Goal: Task Accomplishment & Management: Use online tool/utility

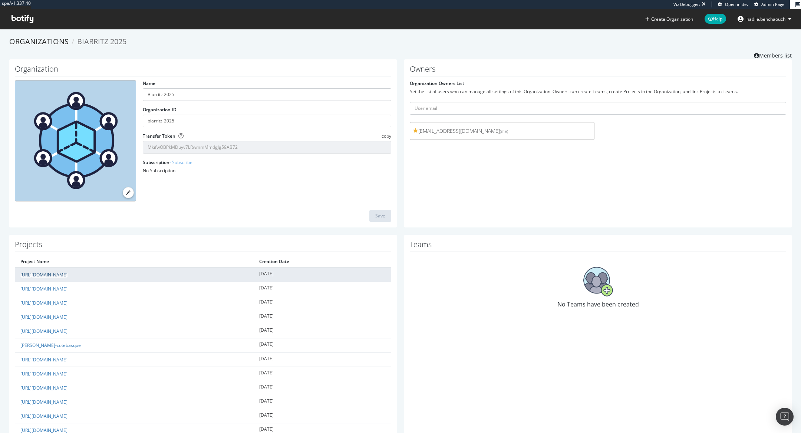
click at [68, 273] on link "prospectrime1_betclic.fr/_bbl" at bounding box center [43, 275] width 47 height 6
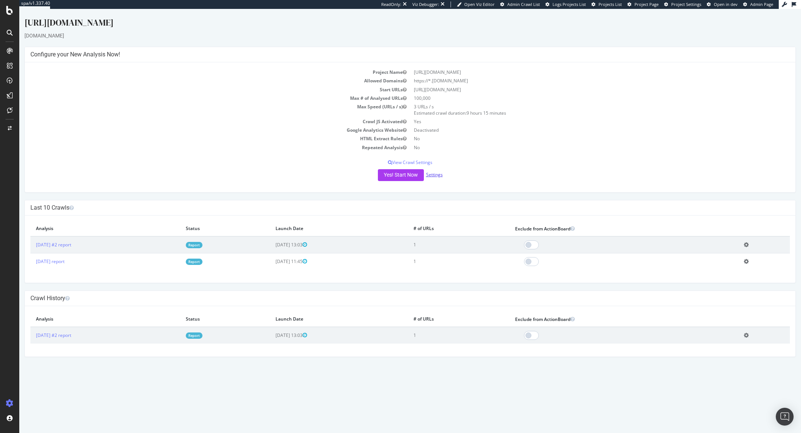
click at [434, 174] on link "Settings" at bounding box center [434, 174] width 17 height 6
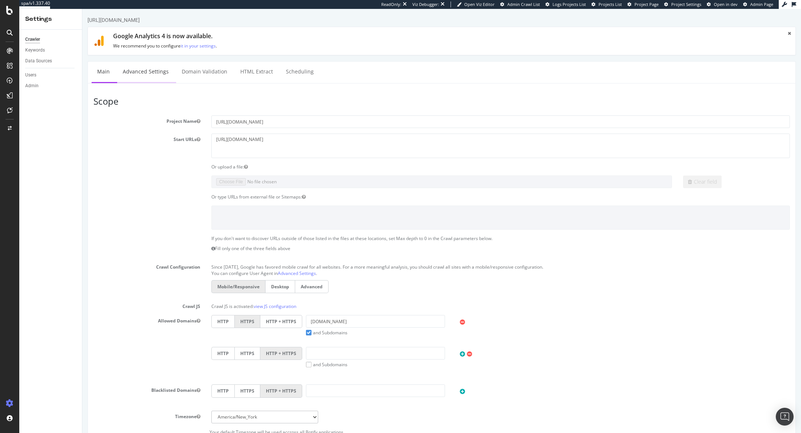
click at [155, 71] on link "Advanced Settings" at bounding box center [145, 72] width 57 height 20
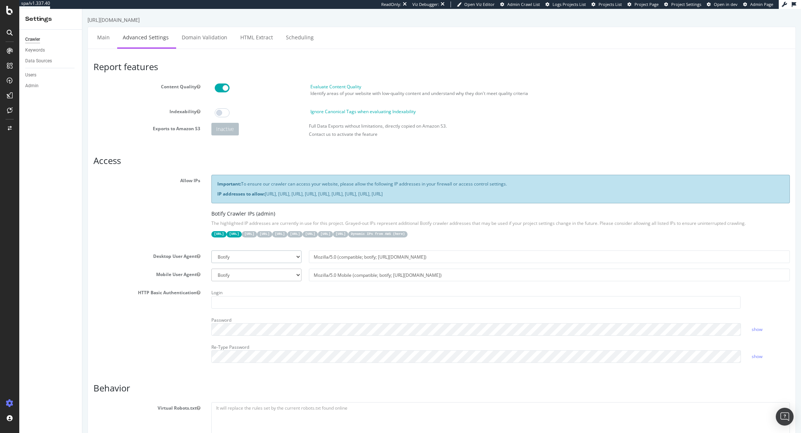
click at [258, 258] on select "Botify Googlebot Chrome Firefox Edge Custom" at bounding box center [256, 256] width 90 height 13
select select "Mozilla/5.0 (Windows NT 10.0; Win64; x64; rv:141.0) Gecko/20100101 Firefox/141.0"
click at [211, 250] on select "Botify Googlebot Chrome Firefox Edge Custom" at bounding box center [256, 256] width 90 height 13
type input "Mozilla/5.0 (Windows NT 10.0; Win64; x64; rv:141.0) Gecko/20100101 Firefox/141.0"
click at [257, 277] on select "Botify Googlebot Safari iPhone Safari iPad Chrome Android Custom" at bounding box center [256, 275] width 90 height 13
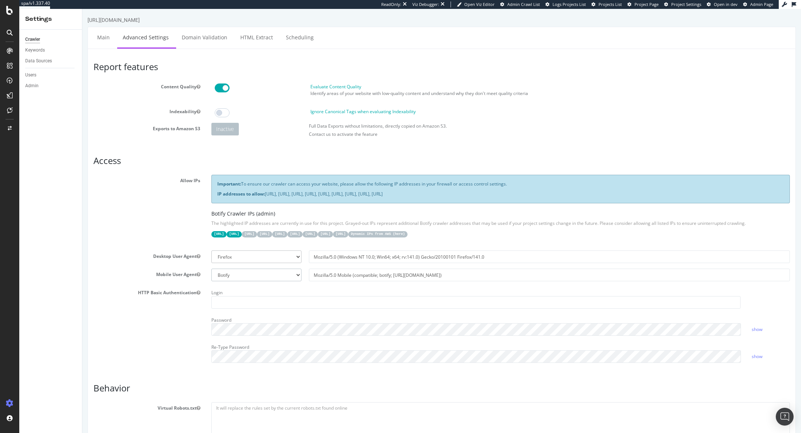
select select "Mozilla/5.0 (Linux; Android 6.0.1; Nexus 5X Build/MMB29P) AppleWebKit/537.36 (K…"
click at [211, 269] on select "Botify Googlebot Safari iPhone Safari iPad Chrome Android Custom" at bounding box center [256, 275] width 90 height 13
type input "Mozilla/5.0 (Linux; Android 6.0.1; Nexus 5X Build/MMB29P) AppleWebKit/537.36 (K…"
click at [251, 256] on select "Botify Googlebot Chrome Firefox Edge Custom" at bounding box center [256, 256] width 90 height 13
select select "Mozilla/5.0 (compatible; Googlebot/2.1; +http://www.google.com/bot.html)"
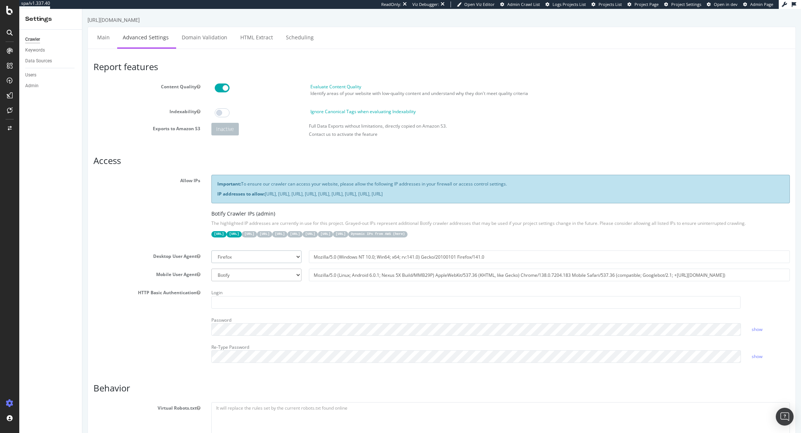
click at [211, 250] on select "Botify Googlebot Chrome Firefox Edge Custom" at bounding box center [256, 256] width 90 height 13
type input "Mozilla/5.0 (compatible; Googlebot/2.1; +http://www.google.com/bot.html)"
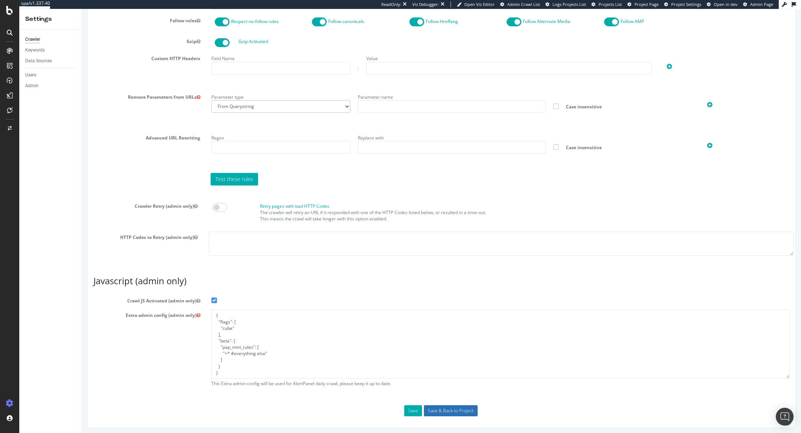
click at [450, 409] on input "Save & Back to Project" at bounding box center [451, 410] width 54 height 11
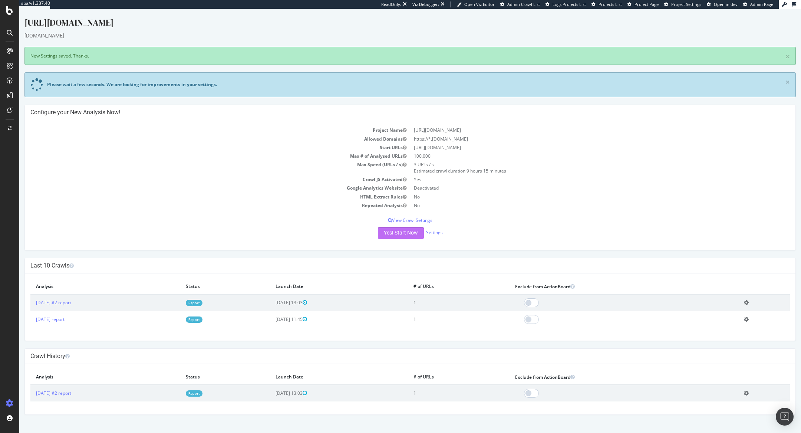
click at [409, 231] on button "Yes! Start Now" at bounding box center [401, 233] width 46 height 12
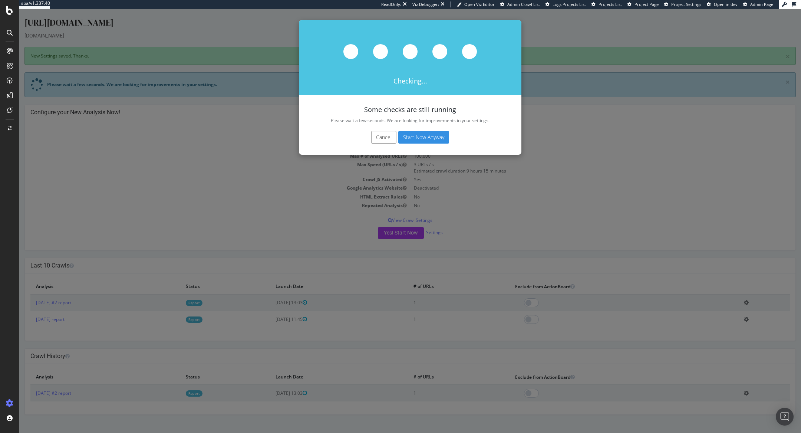
click at [431, 137] on button "Start Now Anyway" at bounding box center [423, 137] width 51 height 13
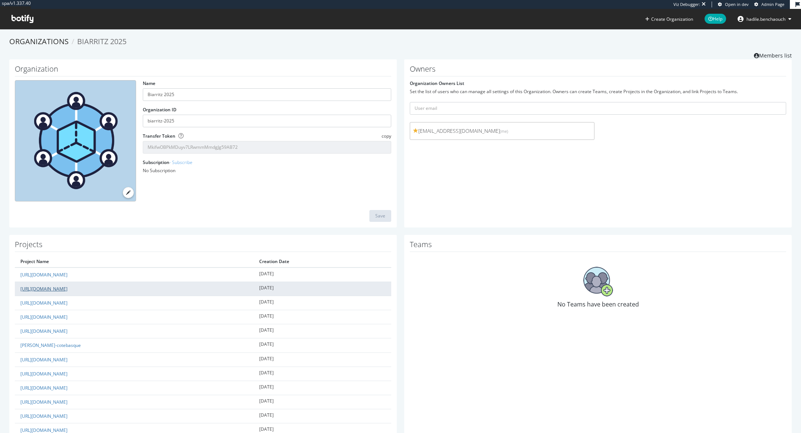
click at [68, 286] on link "[URL][DOMAIN_NAME]" at bounding box center [43, 289] width 47 height 6
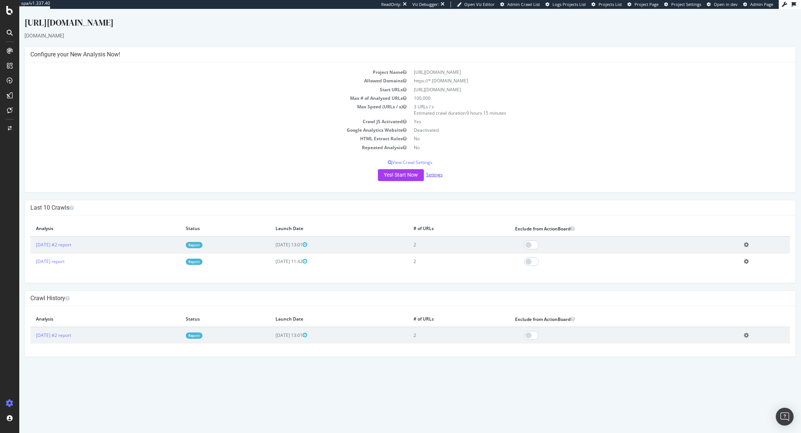
click at [435, 175] on link "Settings" at bounding box center [434, 174] width 17 height 6
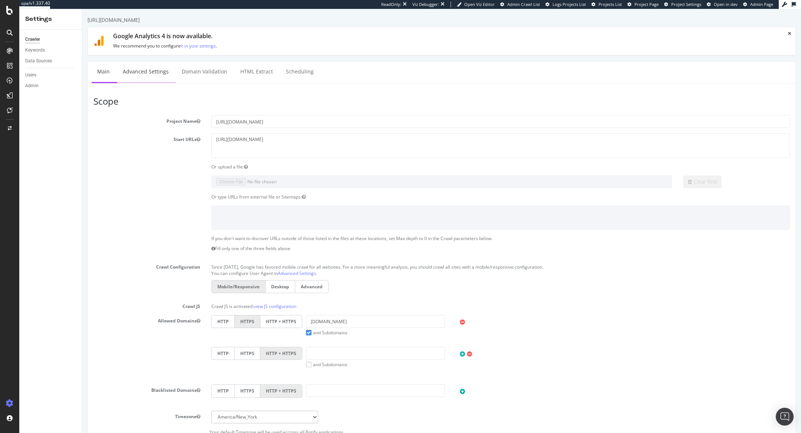
click at [158, 67] on link "Advanced Settings" at bounding box center [145, 72] width 57 height 20
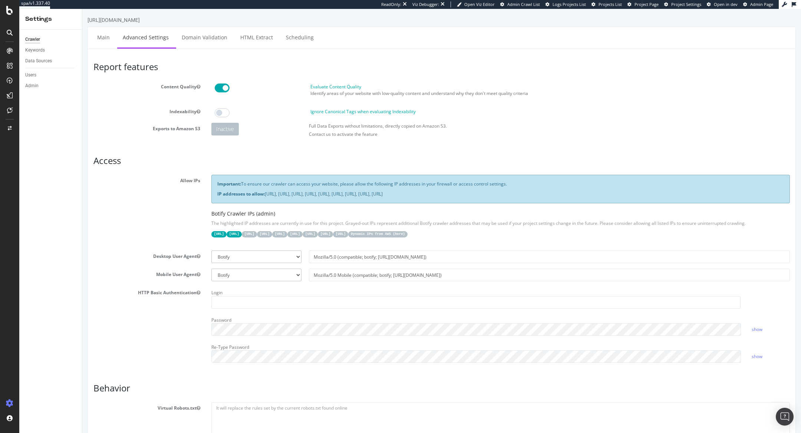
scroll to position [60, 0]
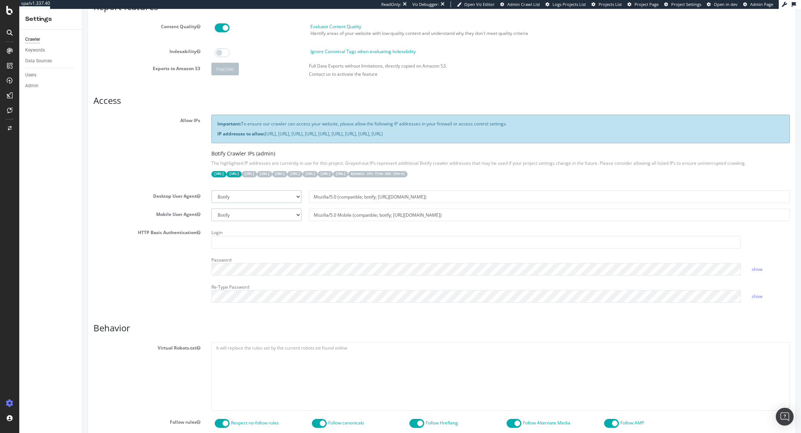
click at [241, 198] on select "Botify Googlebot Chrome Firefox Edge Custom" at bounding box center [256, 196] width 90 height 13
select select "Mozilla/5.0 (compatible; Googlebot/2.1; +http://www.google.com/bot.html)"
click at [211, 190] on select "Botify Googlebot Chrome Firefox Edge Custom" at bounding box center [256, 196] width 90 height 13
type input "Mozilla/5.0 (compatible; Googlebot/2.1; +http://www.google.com/bot.html)"
click at [241, 213] on select "Botify Googlebot Safari iPhone Safari iPad Chrome Android Custom" at bounding box center [256, 214] width 90 height 13
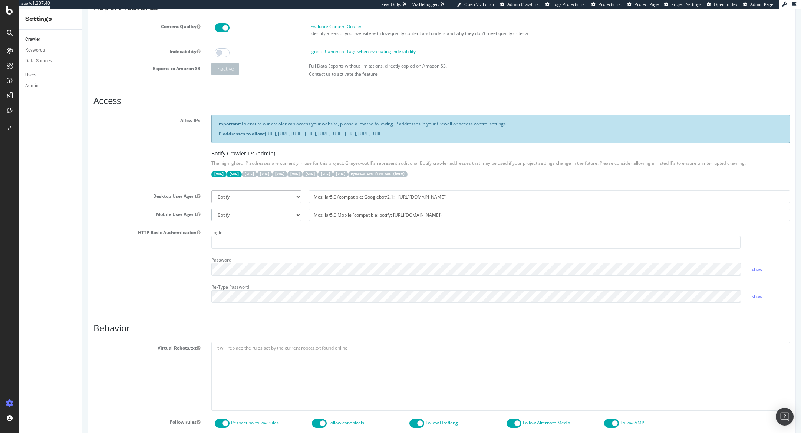
select select "Mozilla/5.0 (Linux; Android 6.0.1; Nexus 5X Build/MMB29P) AppleWebKit/537.36 (K…"
click at [211, 208] on select "Botify Googlebot Safari iPhone Safari iPad Chrome Android Custom" at bounding box center [256, 214] width 90 height 13
type input "Mozilla/5.0 (Linux; Android 6.0.1; Nexus 5X Build/MMB29P) AppleWebKit/537.36 (K…"
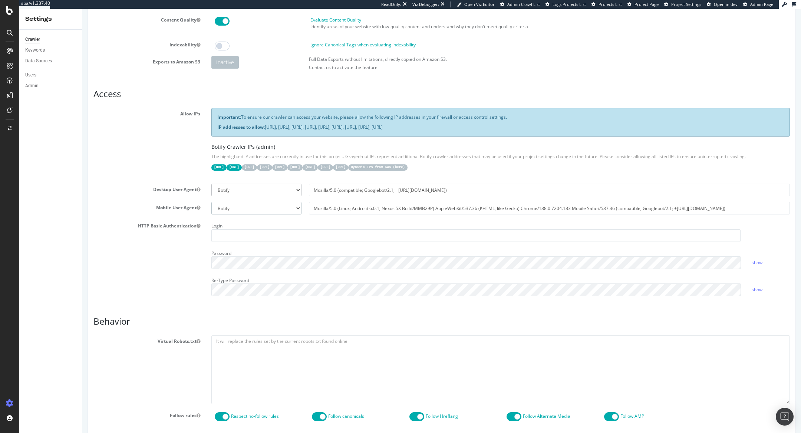
scroll to position [461, 0]
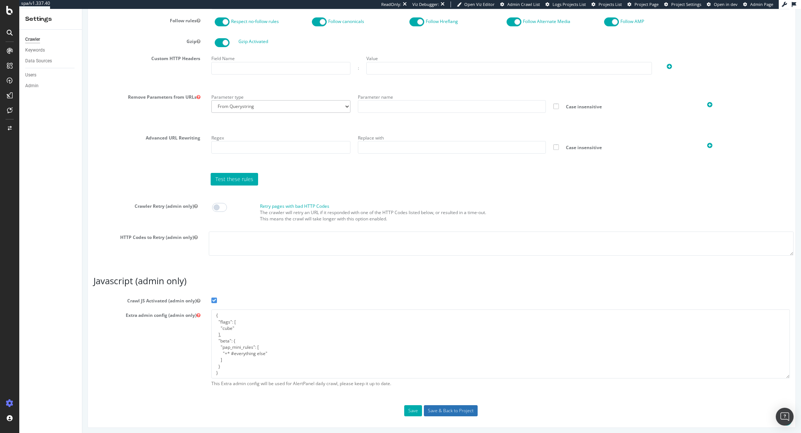
click at [452, 409] on input "Save & Back to Project" at bounding box center [451, 410] width 54 height 11
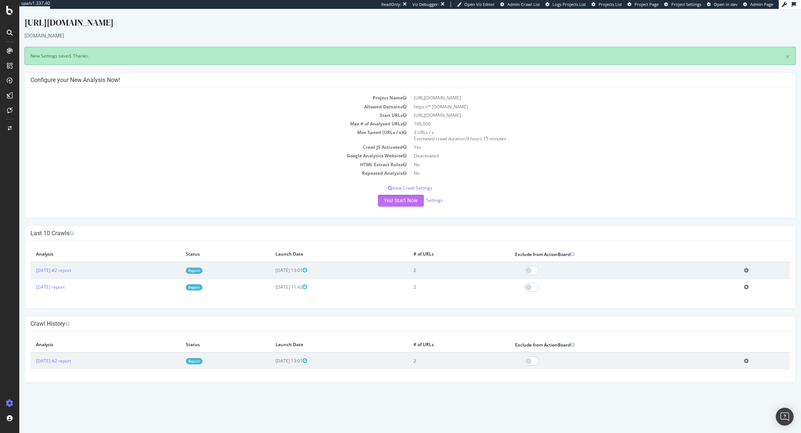
click at [407, 198] on button "Yes! Start Now" at bounding box center [401, 201] width 46 height 12
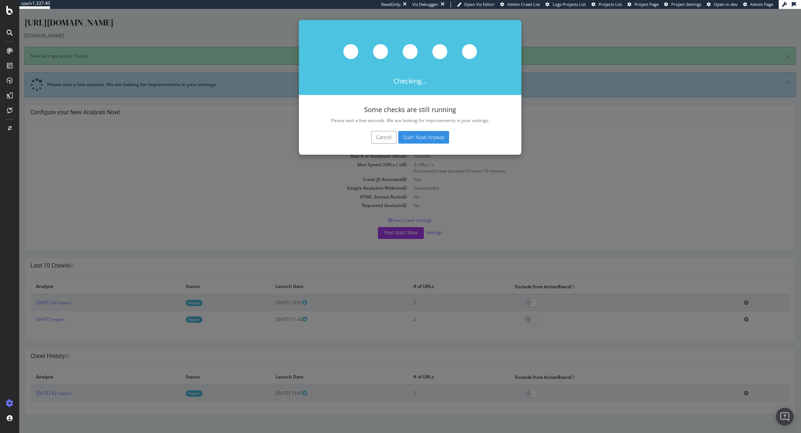
click at [431, 135] on button "Start Now Anyway" at bounding box center [423, 137] width 51 height 13
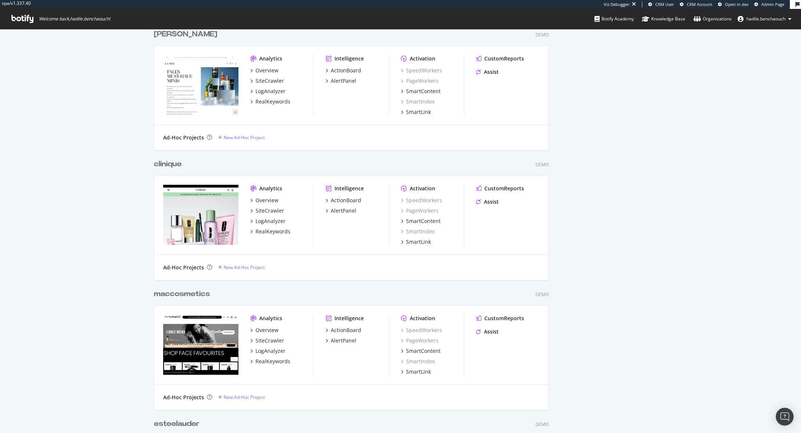
scroll to position [933, 0]
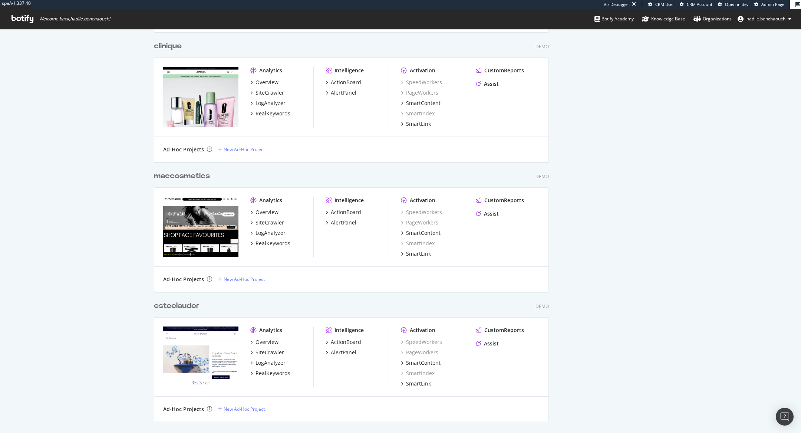
click at [207, 340] on img "grid" at bounding box center [200, 356] width 75 height 60
click at [185, 303] on div "esteelauder" at bounding box center [177, 305] width 46 height 11
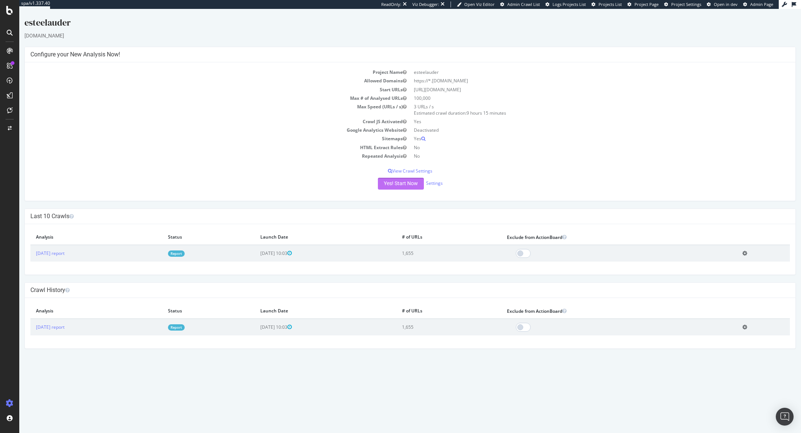
click at [407, 182] on button "Yes! Start Now" at bounding box center [401, 184] width 46 height 12
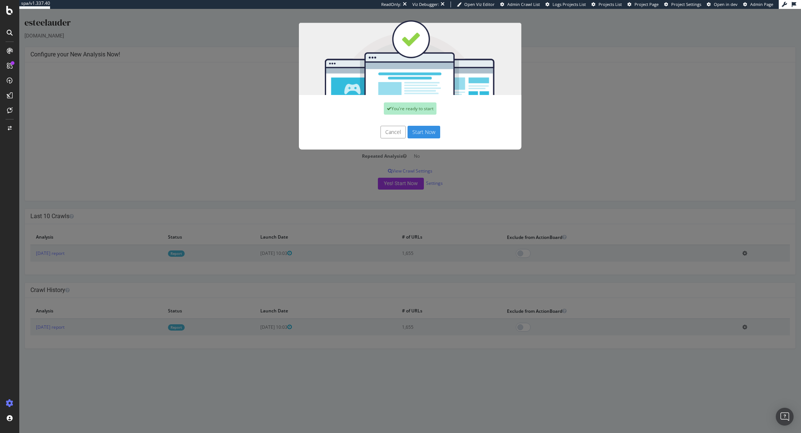
click at [420, 126] on button "Start Now" at bounding box center [424, 132] width 33 height 13
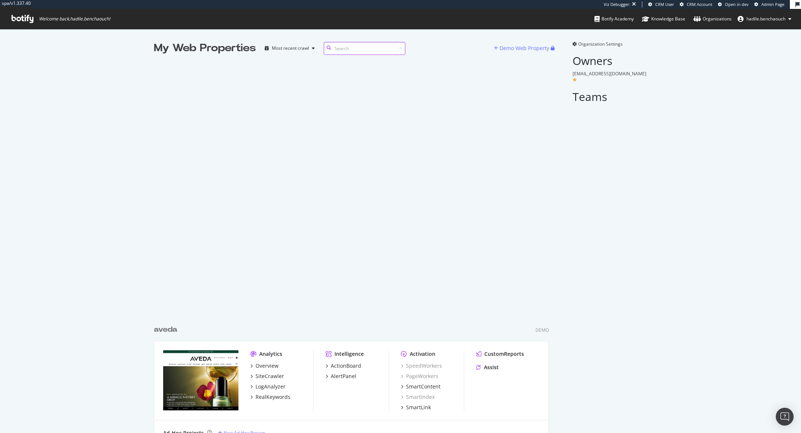
scroll to position [933, 0]
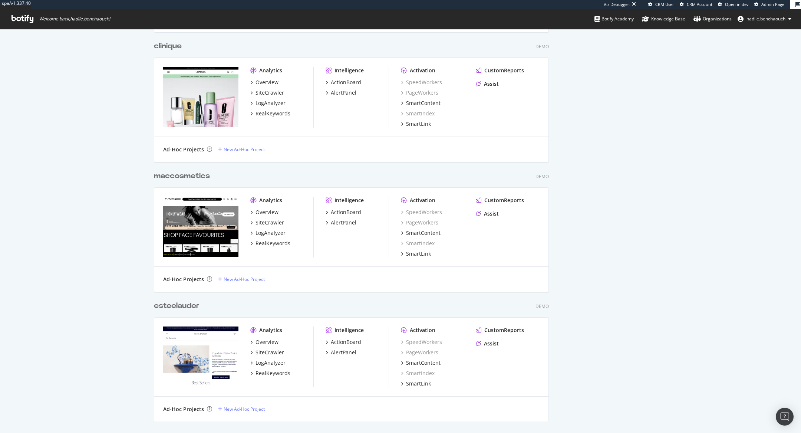
click at [194, 175] on div "maccosmetics" at bounding box center [182, 176] width 56 height 11
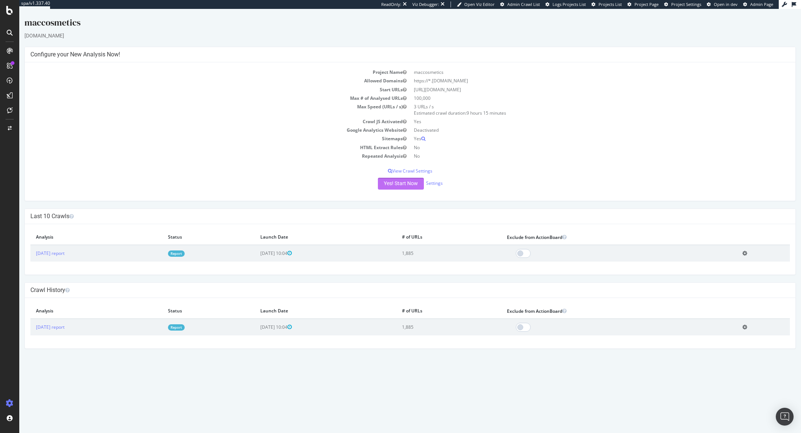
click at [413, 181] on button "Yes! Start Now" at bounding box center [401, 184] width 46 height 12
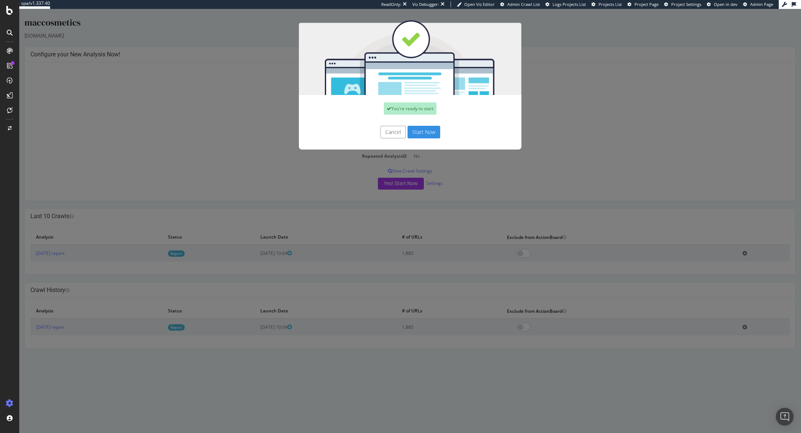
click at [427, 136] on button "Start Now" at bounding box center [424, 132] width 33 height 13
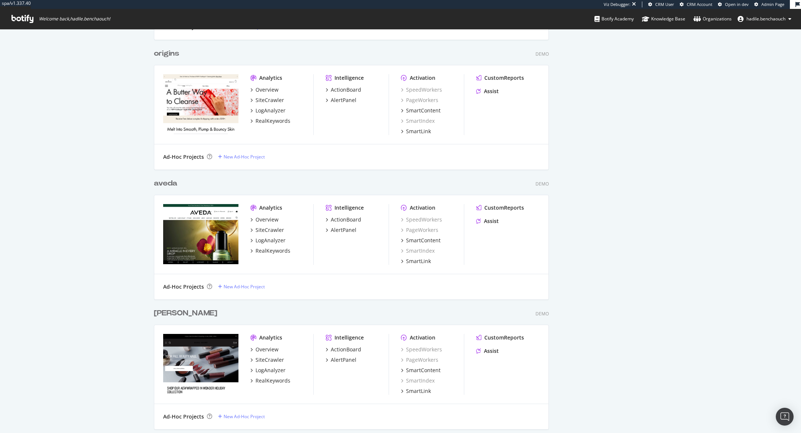
scroll to position [263, 0]
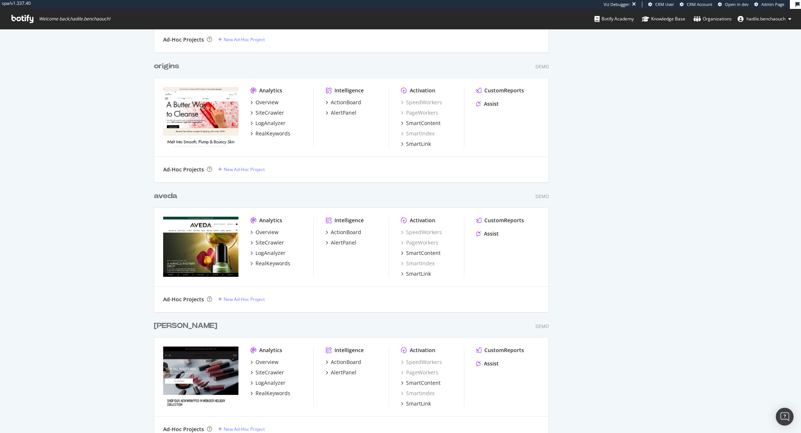
click at [166, 193] on div "aveda" at bounding box center [165, 196] width 23 height 11
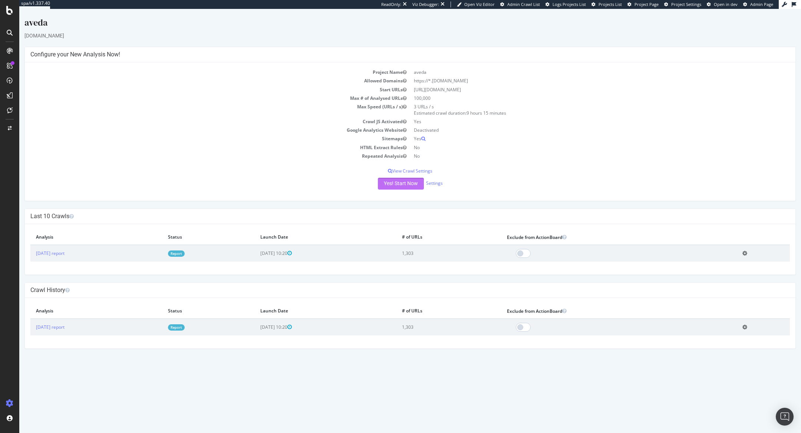
click at [388, 180] on button "Yes! Start Now" at bounding box center [401, 184] width 46 height 12
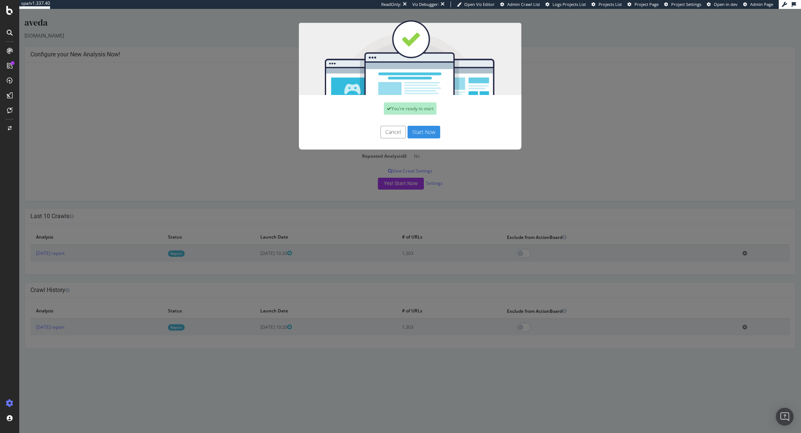
click at [425, 132] on button "Start Now" at bounding box center [424, 132] width 33 height 13
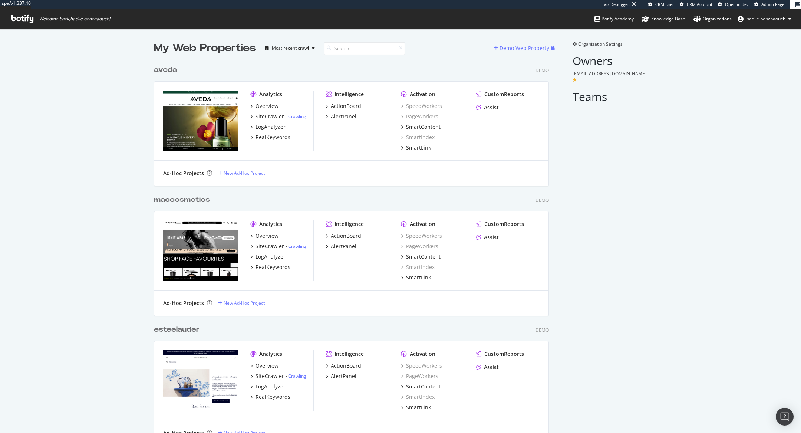
scroll to position [1298, 401]
click at [502, 47] on div "Demo Web Property" at bounding box center [525, 48] width 50 height 7
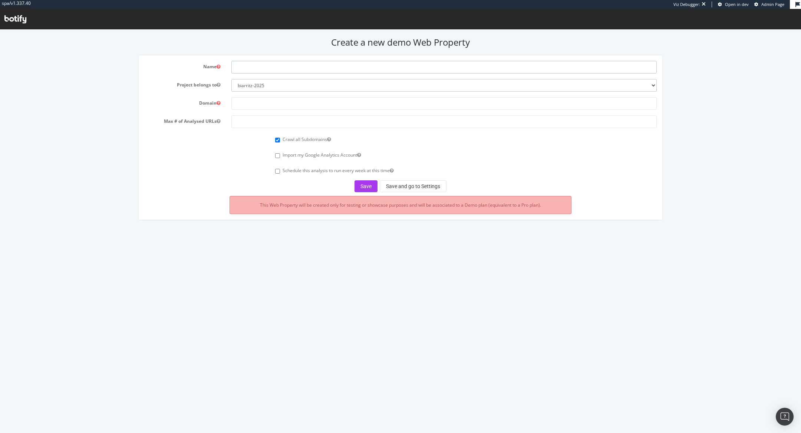
click at [372, 68] on input "text" at bounding box center [443, 67] width 425 height 13
click at [276, 86] on select "biarritz-2025 all4customer beiersdorf superbet nestle esteelauder ennismore tes…" at bounding box center [443, 85] width 425 height 13
select select "45923"
click at [231, 79] on select "biarritz-2025 all4customer beiersdorf superbet nestle esteelauder ennismore tes…" at bounding box center [443, 85] width 425 height 13
click at [348, 70] on input "text" at bounding box center [443, 67] width 425 height 13
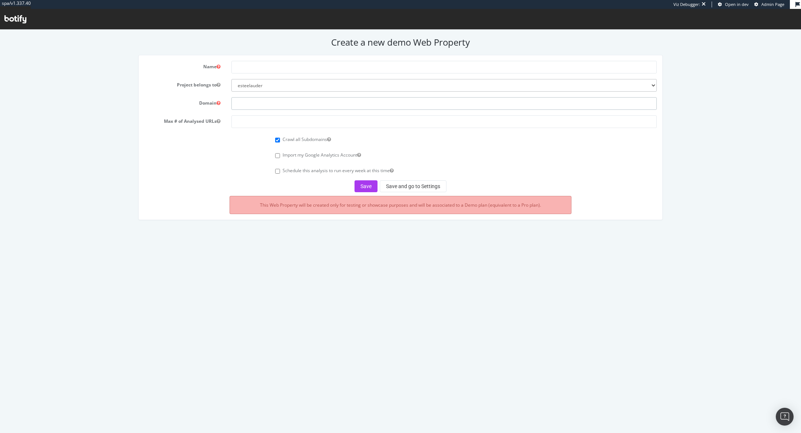
click at [261, 100] on input "text" at bounding box center [443, 103] width 425 height 13
paste input "www.aveda.eu/new-sites"
drag, startPoint x: 295, startPoint y: 102, endPoint x: 271, endPoint y: 102, distance: 24.1
click at [271, 102] on input "www.aveda.eu/new-sites" at bounding box center [443, 103] width 425 height 13
type input "www.aveda.eu"
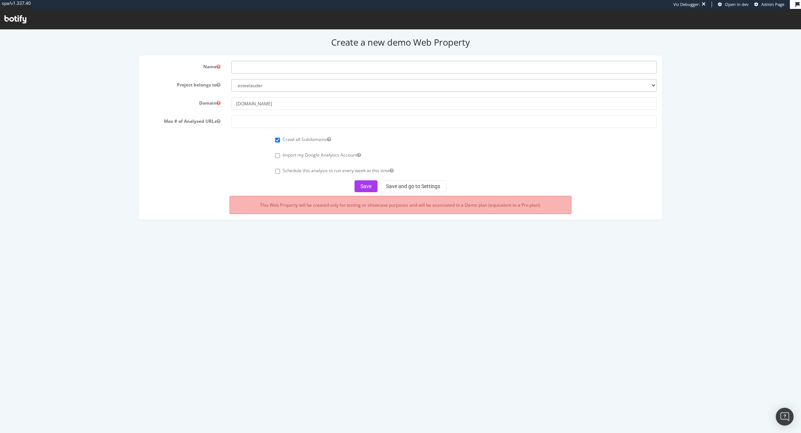
click at [280, 65] on input "text" at bounding box center [443, 67] width 425 height 13
type input "aveda"
click at [266, 129] on form "Name aveda Project belongs to biarritz-2025 all4customer beiersdorf superbet ne…" at bounding box center [400, 126] width 513 height 131
click at [244, 120] on input "number" at bounding box center [443, 121] width 425 height 13
type input "100000"
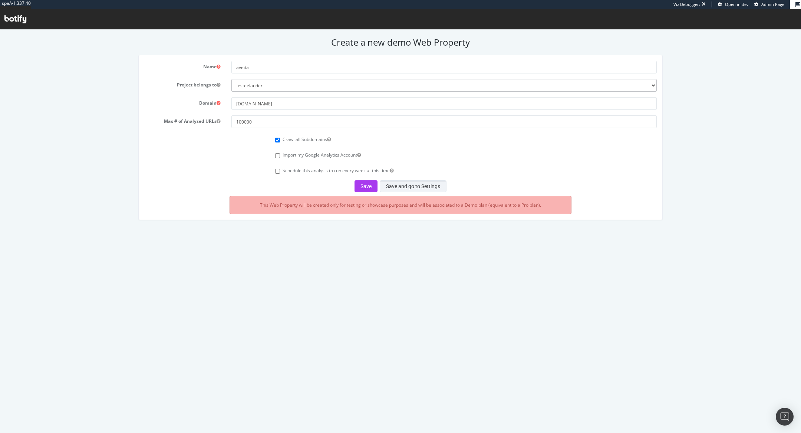
click at [403, 186] on button "Save and go to Settings" at bounding box center [413, 186] width 67 height 12
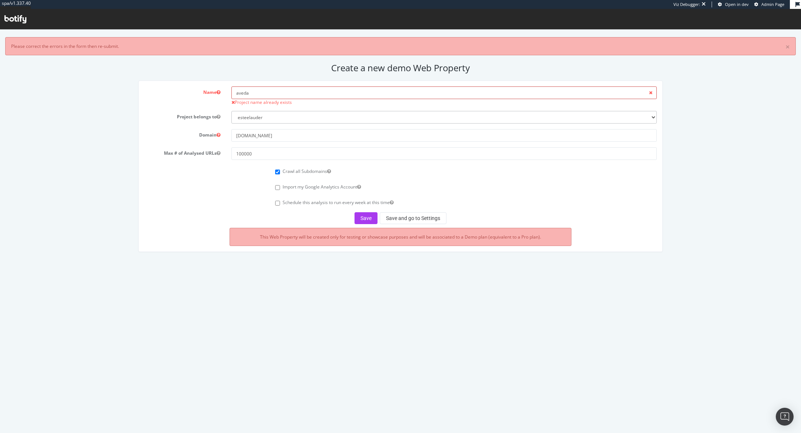
click at [282, 95] on input "aveda" at bounding box center [443, 92] width 425 height 13
type input "avedaeu"
click at [411, 223] on button "Save and go to Settings" at bounding box center [413, 218] width 67 height 12
click at [409, 219] on div "Save Save and go to Settings" at bounding box center [400, 218] width 513 height 12
click at [406, 217] on div "Save Save and go to Settings" at bounding box center [400, 218] width 513 height 12
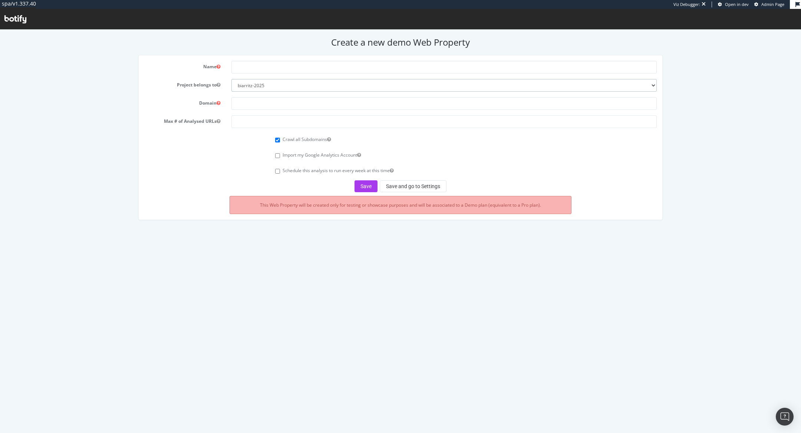
click at [259, 83] on select "biarritz-2025 all4customer beiersdorf superbet nestle esteelauder ennismore tes…" at bounding box center [443, 85] width 425 height 13
select select "45923"
click at [231, 79] on select "biarritz-2025 all4customer beiersdorf superbet nestle esteelauder ennismore tes…" at bounding box center [443, 85] width 425 height 13
click at [256, 67] on input "text" at bounding box center [443, 67] width 425 height 13
type input "avedaeu"
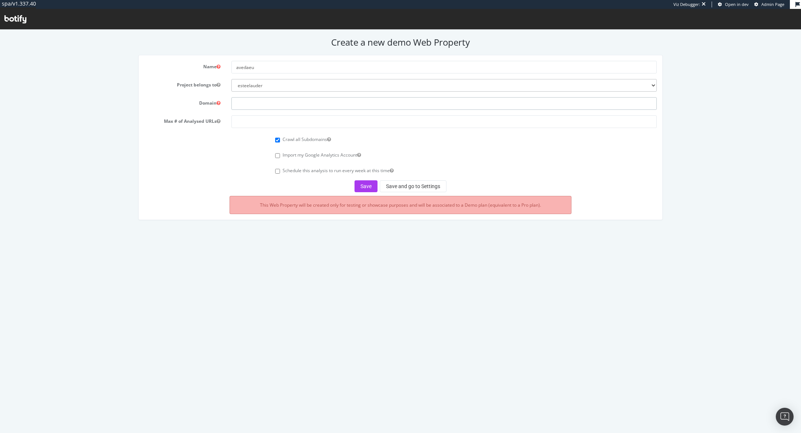
click at [287, 104] on input "text" at bounding box center [443, 103] width 425 height 13
paste input "[DOMAIN_NAME][URL]"
type input "[DOMAIN_NAME]"
click at [307, 121] on input "number" at bounding box center [443, 121] width 425 height 13
type input "100000"
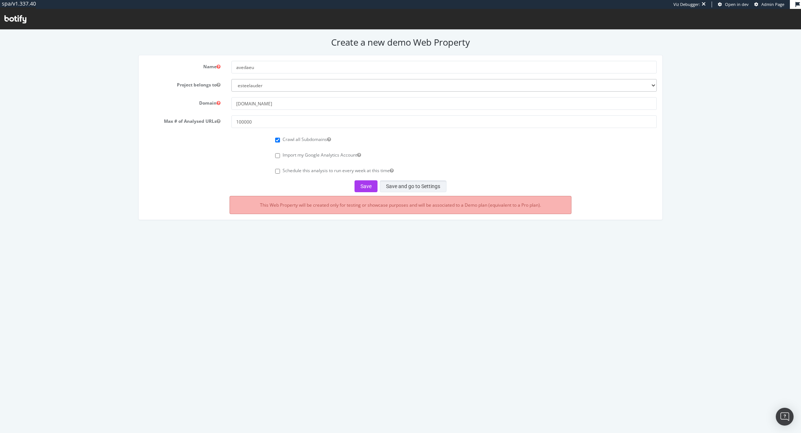
click at [436, 185] on button "Save and go to Settings" at bounding box center [413, 186] width 67 height 12
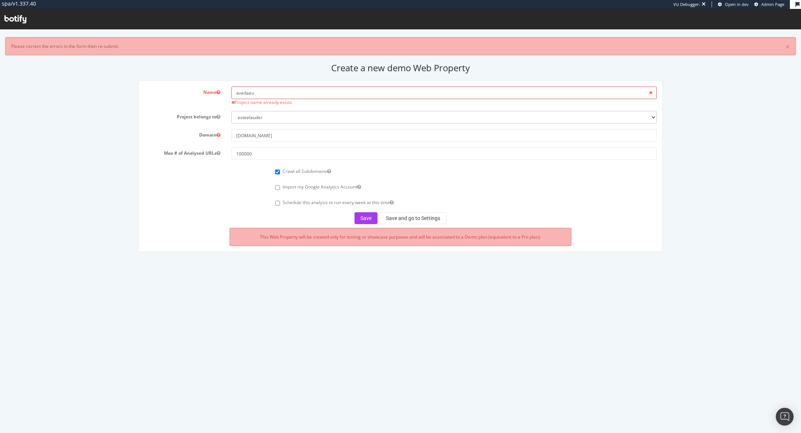
click at [243, 92] on input "avedaeu" at bounding box center [443, 92] width 425 height 13
click at [763, 9] on div at bounding box center [400, 19] width 801 height 20
click at [762, 6] on span "Admin Page" at bounding box center [773, 4] width 23 height 6
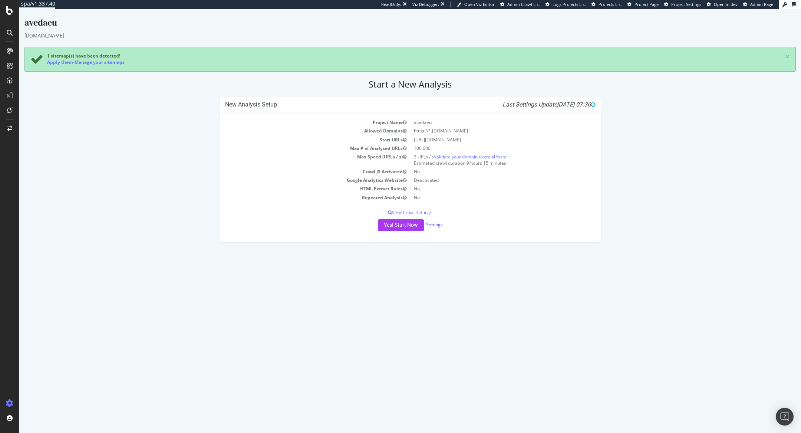
click at [437, 224] on link "Settings" at bounding box center [434, 224] width 17 height 6
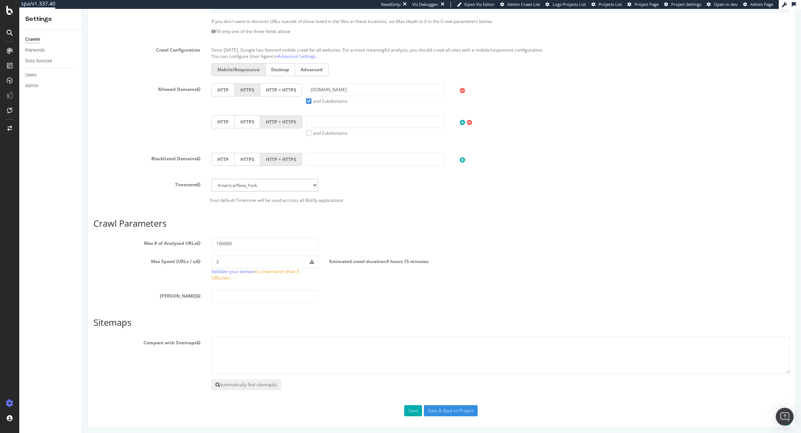
scroll to position [249, 0]
click at [252, 380] on button "Automatically find sitemap(s)" at bounding box center [246, 382] width 70 height 11
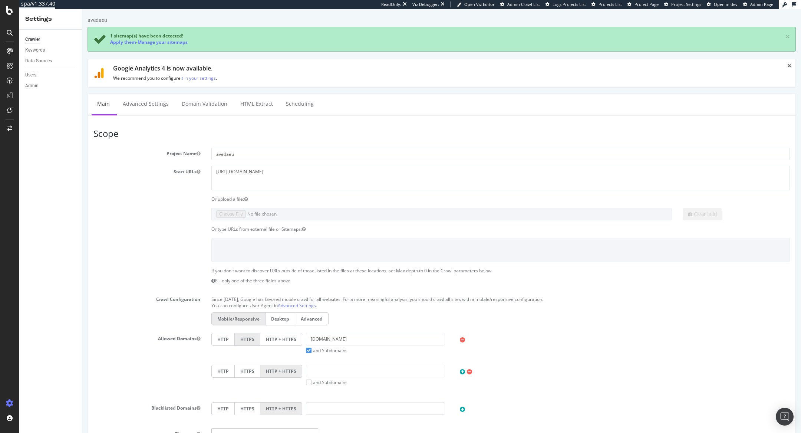
scroll to position [3, 0]
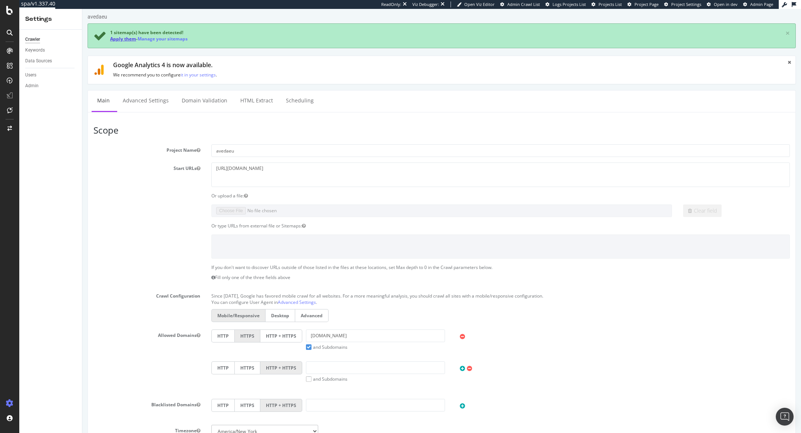
click at [120, 36] on link "Apply them" at bounding box center [123, 39] width 26 height 6
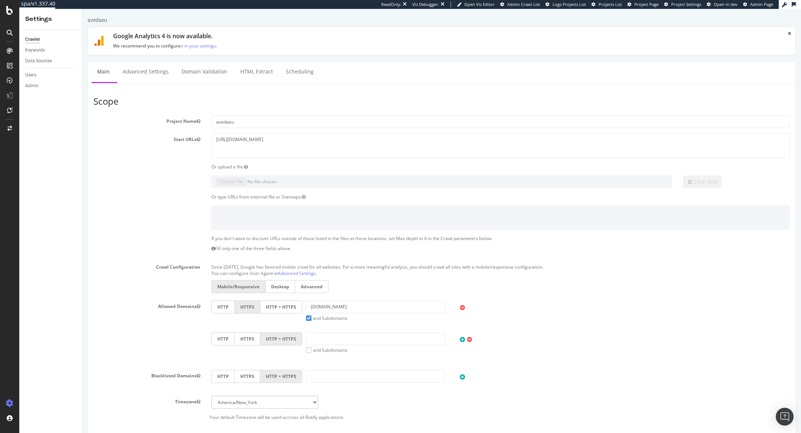
scroll to position [0, 0]
click at [143, 65] on link "Advanced Settings" at bounding box center [145, 72] width 57 height 20
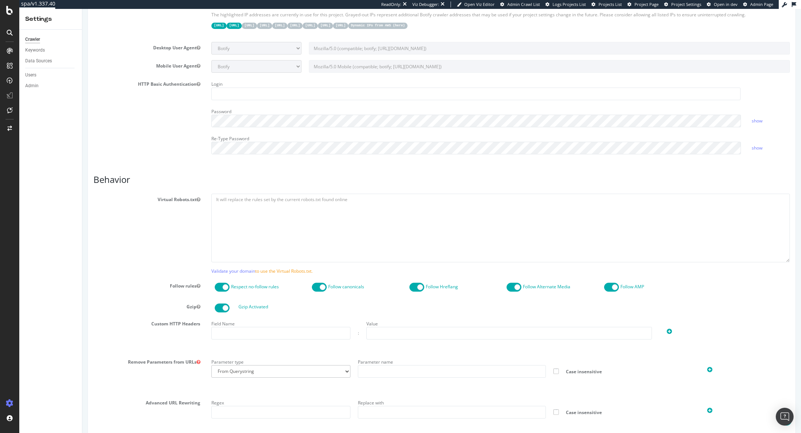
scroll to position [473, 0]
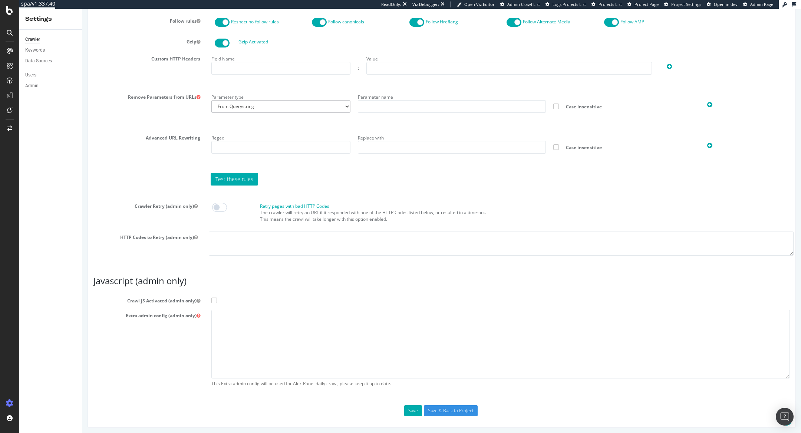
click at [214, 300] on span at bounding box center [214, 301] width 6 height 6
click at [82, 9] on input "Crawl JS Activated (admin only)" at bounding box center [82, 9] width 0 height 0
click at [226, 326] on textarea at bounding box center [500, 344] width 579 height 69
paste textarea "{ "flags": [ "cube" ], "beta": { "pap_mini_rules": [ "+* #everything else" ] } }"
type textarea "{ "flags": [ "cube" ], "beta": { "pap_mini_rules": [ "+* #everything else" ] } }"
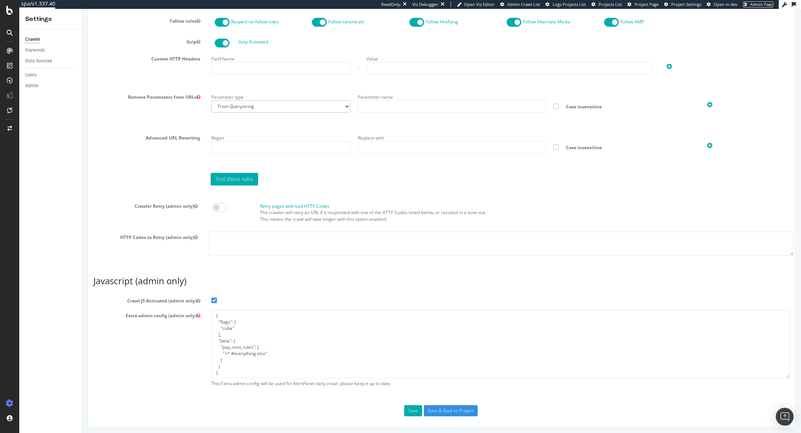
click at [755, 2] on span "Admin Page" at bounding box center [761, 4] width 23 height 6
click at [454, 410] on input "Save & Back to Project" at bounding box center [451, 410] width 54 height 11
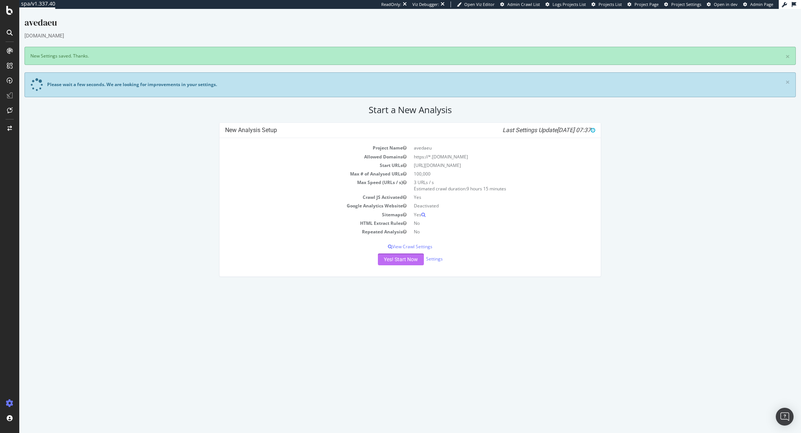
click at [407, 263] on button "Yes! Start Now" at bounding box center [401, 259] width 46 height 12
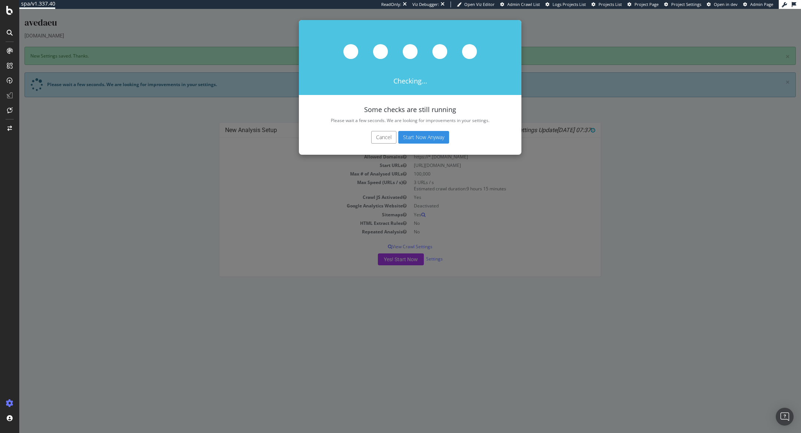
click at [427, 140] on button "Start Now Anyway" at bounding box center [423, 137] width 51 height 13
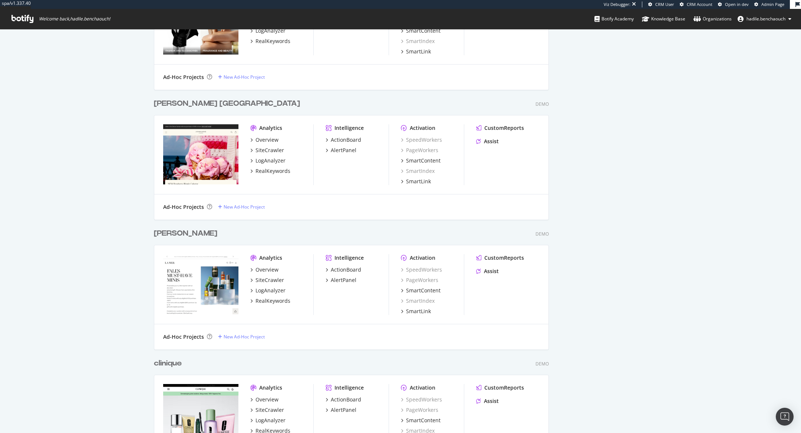
scroll to position [880, 0]
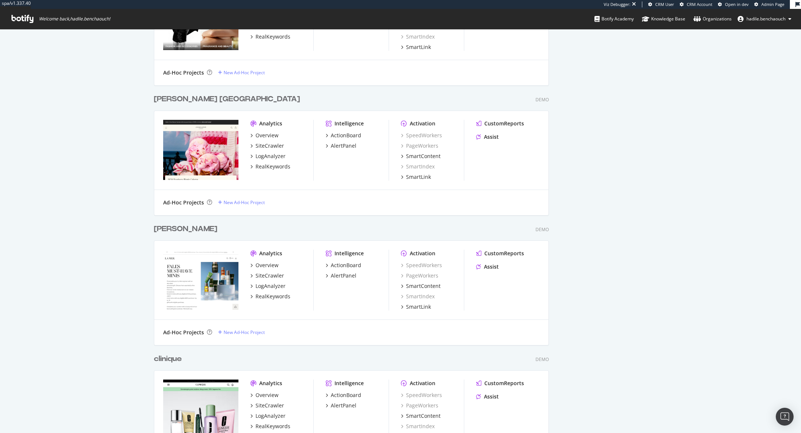
click at [216, 97] on div "[PERSON_NAME] [GEOGRAPHIC_DATA]" at bounding box center [227, 99] width 146 height 11
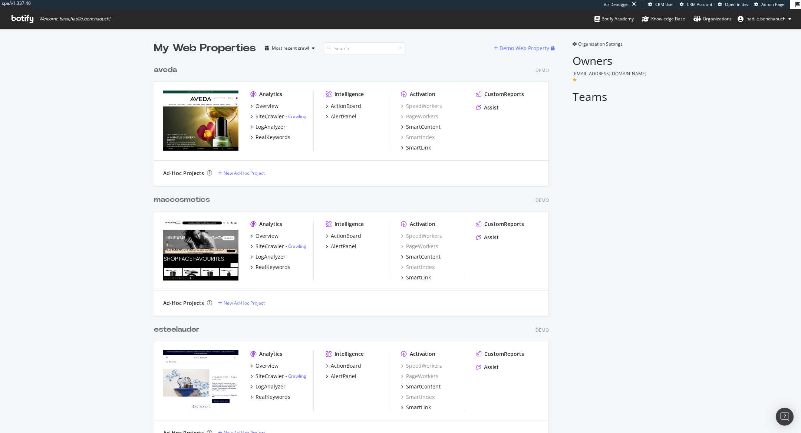
scroll to position [1428, 401]
click at [510, 51] on div "Demo Web Property" at bounding box center [525, 48] width 50 height 7
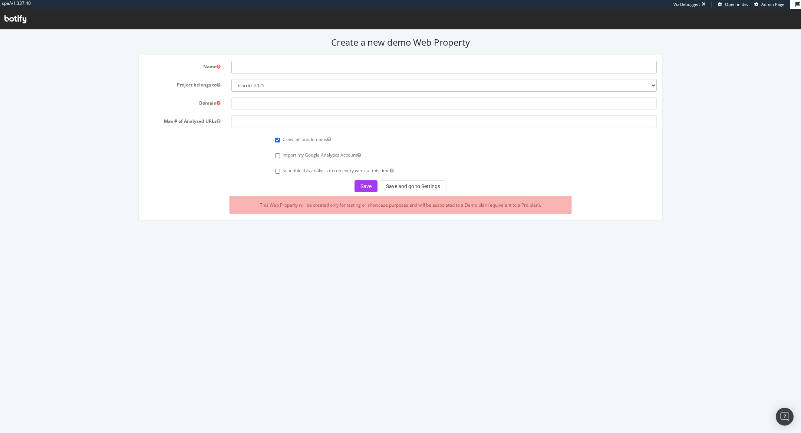
click at [284, 71] on input "text" at bounding box center [443, 67] width 425 height 13
type input "jomalonefr"
click at [303, 87] on select "biarritz-2025 all4customer beiersdorf superbet nestle esteelauder ennismore tes…" at bounding box center [443, 85] width 425 height 13
select select "45923"
click at [231, 79] on select "biarritz-2025 all4customer beiersdorf superbet nestle esteelauder ennismore tes…" at bounding box center [443, 85] width 425 height 13
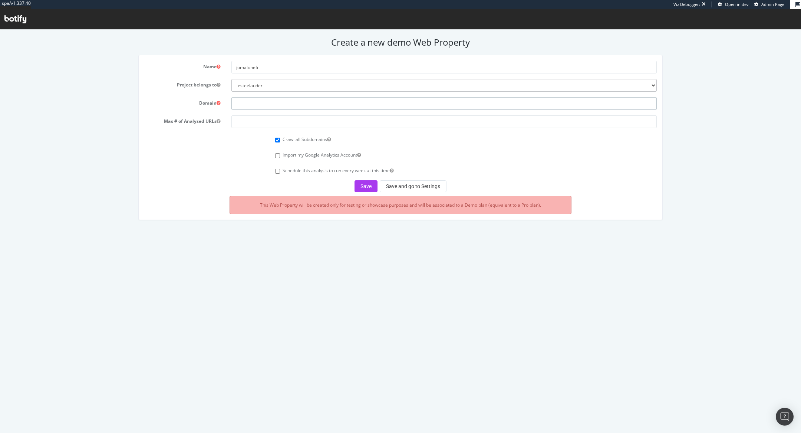
click at [285, 108] on input "text" at bounding box center [443, 103] width 425 height 13
paste input "www.jomalone.fr/"
type input "www.jomalone.fr"
click at [283, 119] on input "number" at bounding box center [443, 121] width 425 height 13
type input "100000"
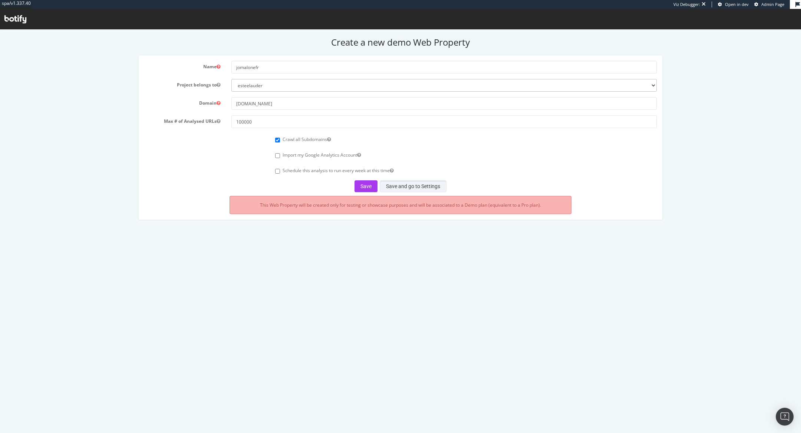
click at [411, 188] on button "Save and go to Settings" at bounding box center [413, 186] width 67 height 12
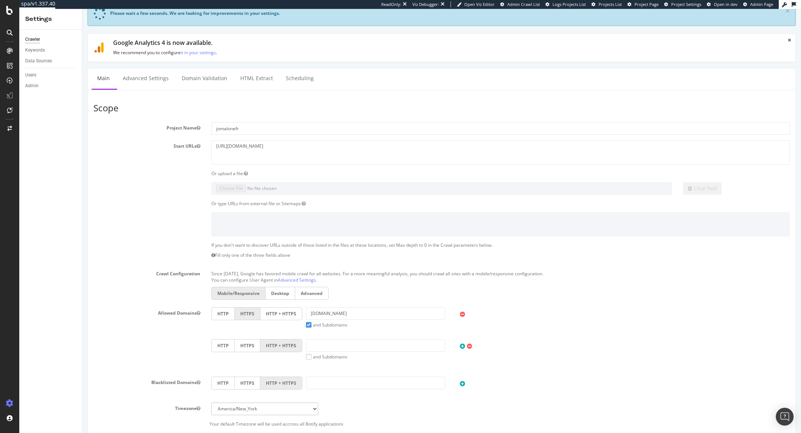
scroll to position [249, 0]
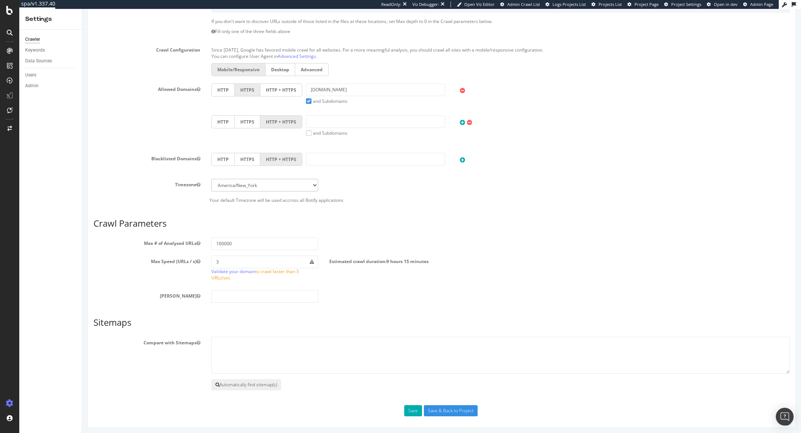
click at [227, 383] on button "Automatically find sitemap(s)" at bounding box center [246, 384] width 70 height 11
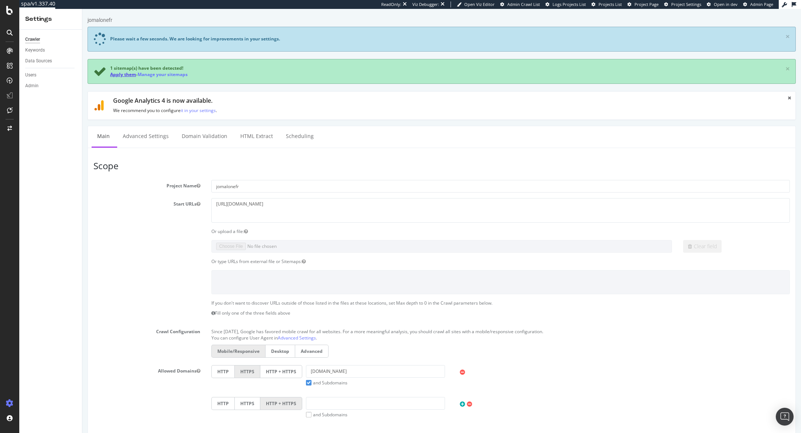
click at [122, 73] on link "Apply them" at bounding box center [123, 74] width 26 height 6
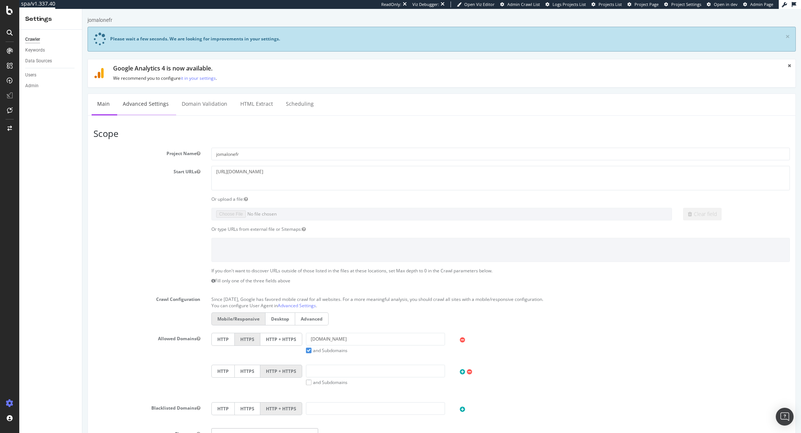
click at [142, 101] on link "Advanced Settings" at bounding box center [145, 104] width 57 height 20
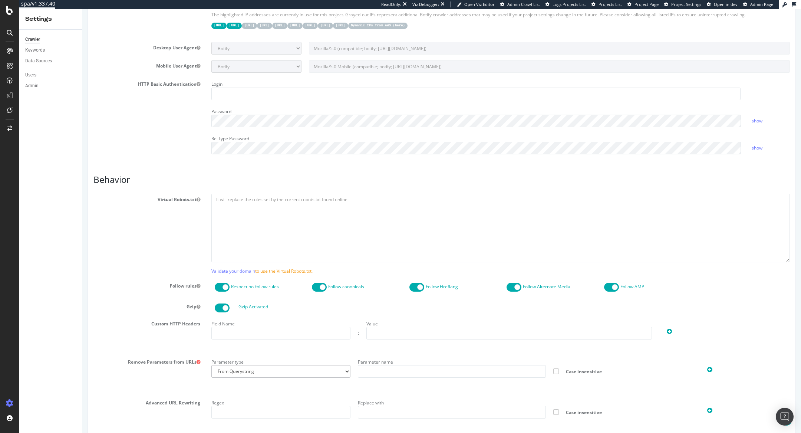
scroll to position [473, 0]
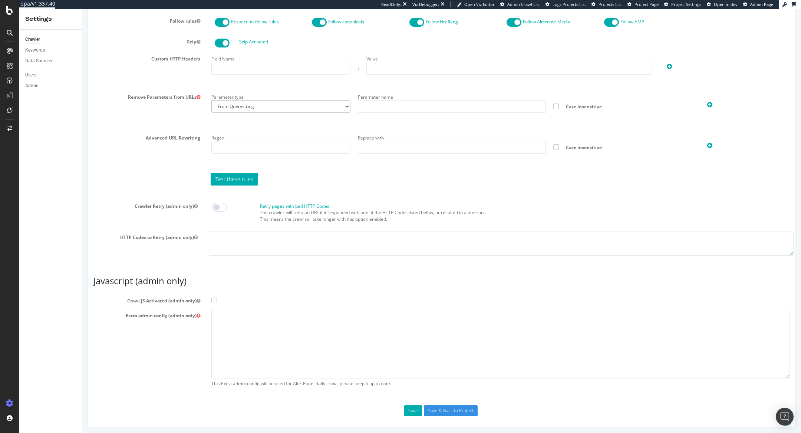
click at [213, 299] on span at bounding box center [214, 301] width 6 height 6
click at [82, 9] on input "Crawl JS Activated (admin only)" at bounding box center [82, 9] width 0 height 0
click at [235, 325] on textarea at bounding box center [500, 344] width 579 height 69
paste textarea "{ "flags": [ "cube" ], "beta": { "pap_mini_rules": [ "+* #everything else" ] } }"
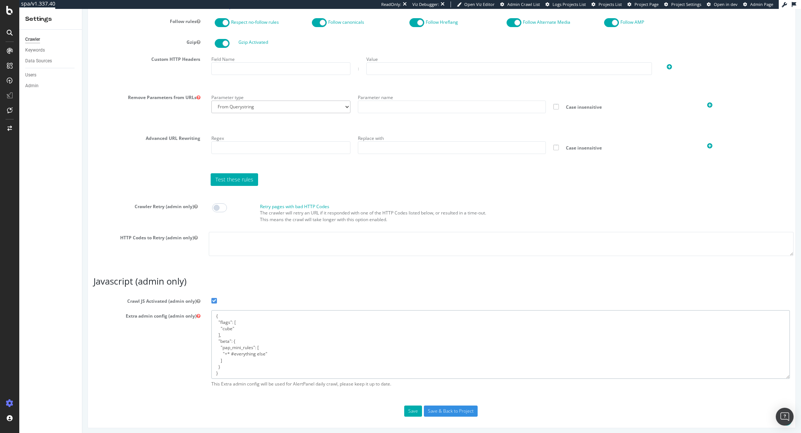
type textarea "{ "flags": [ "cube" ], "beta": { "pap_mini_rules": [ "+* #everything else" ] } }"
click at [755, 3] on span "Admin Page" at bounding box center [761, 4] width 23 height 6
click at [466, 408] on input "Save & Back to Project" at bounding box center [451, 410] width 54 height 11
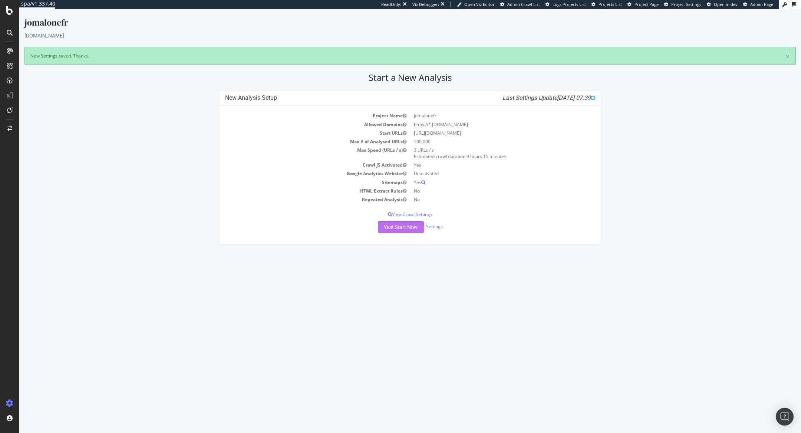
click at [402, 232] on button "Yes! Start Now" at bounding box center [401, 227] width 46 height 12
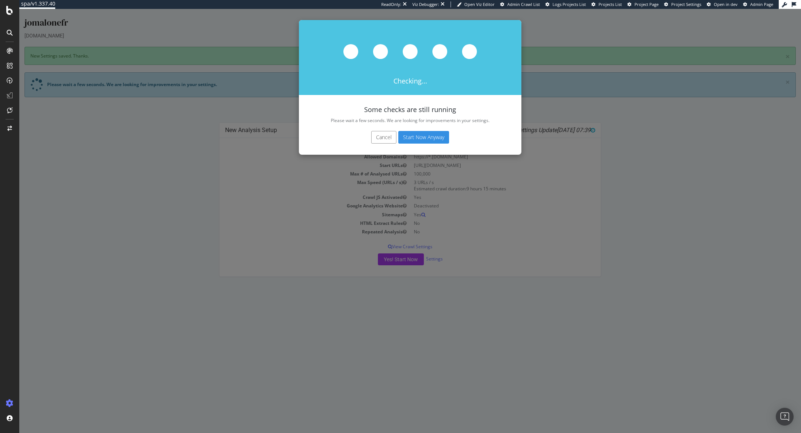
click at [425, 142] on button "Start Now Anyway" at bounding box center [423, 137] width 51 height 13
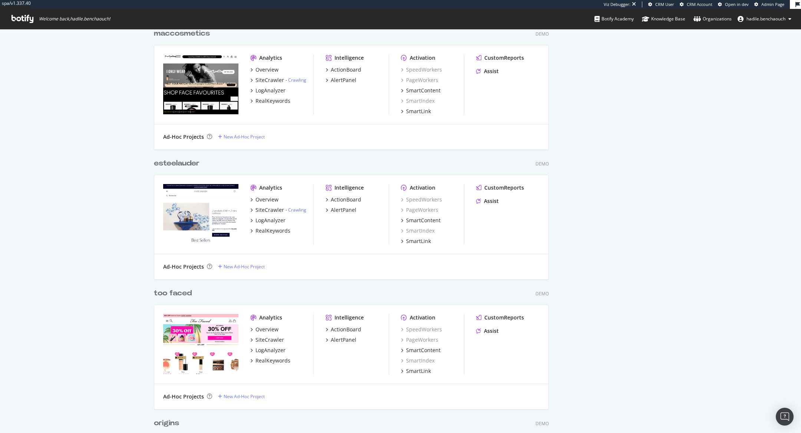
scroll to position [111, 0]
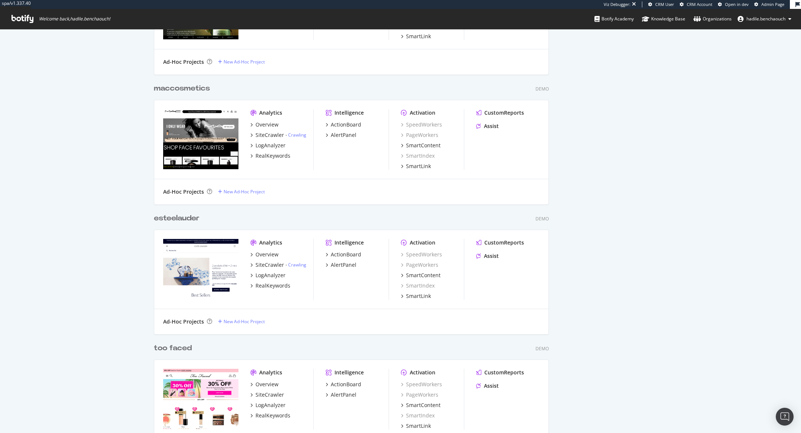
click at [197, 87] on div "maccosmetics" at bounding box center [182, 88] width 56 height 11
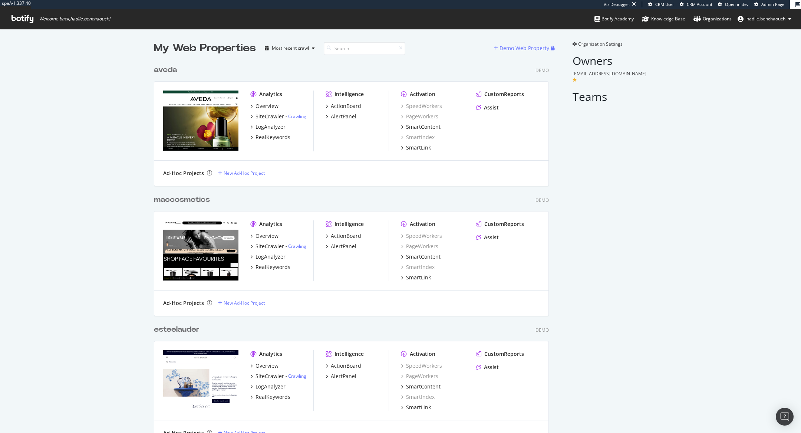
scroll to position [1558, 401]
click at [515, 42] on div "Demo Web Property" at bounding box center [524, 48] width 61 height 15
click at [516, 47] on div "Demo Web Property" at bounding box center [525, 48] width 50 height 7
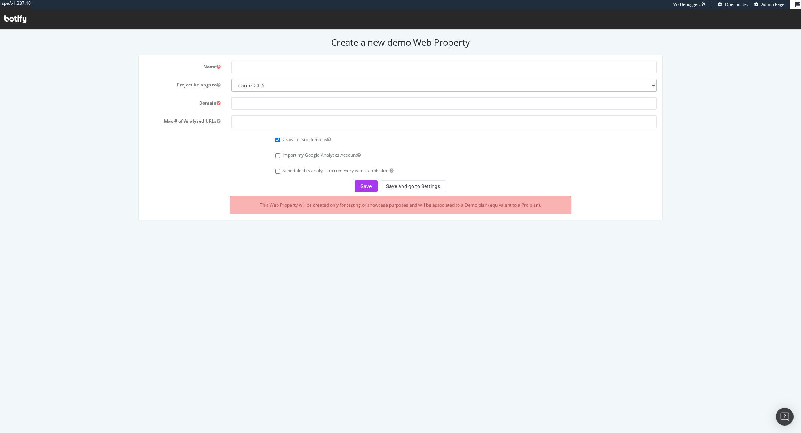
click at [297, 86] on select "biarritz-2025 all4customer beiersdorf superbet nestle esteelauder ennismore tes…" at bounding box center [443, 85] width 425 height 13
select select "45923"
click at [231, 79] on select "biarritz-2025 all4customer beiersdorf superbet nestle esteelauder ennismore tes…" at bounding box center [443, 85] width 425 height 13
click at [268, 59] on div "Name Project belongs to biarritz-2025 all4customer beiersdorf superbet nestle e…" at bounding box center [401, 137] width 524 height 164
click at [272, 69] on input "text" at bounding box center [443, 67] width 425 height 13
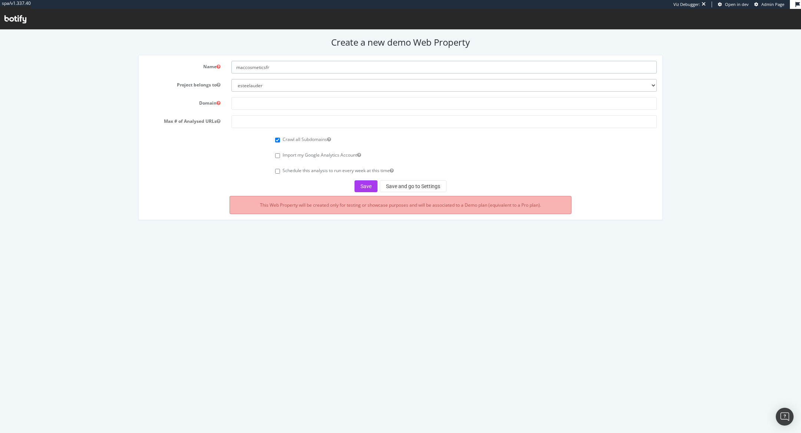
type input "maccosmeticsfr"
click at [316, 102] on input "text" at bounding box center [443, 103] width 425 height 13
paste input "maccosmetics.fr/"
type input "maccosmetics.fr"
click at [285, 122] on input "number" at bounding box center [443, 121] width 425 height 13
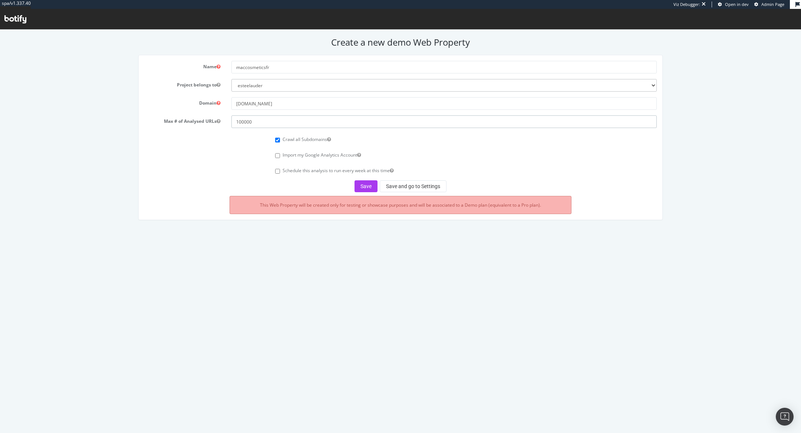
type input "100000"
drag, startPoint x: 318, startPoint y: 102, endPoint x: 162, endPoint y: 102, distance: 156.2
click at [162, 102] on div "Domain maccosmetics.fr" at bounding box center [401, 103] width 524 height 13
click at [421, 189] on button "Save and go to Settings" at bounding box center [413, 186] width 67 height 12
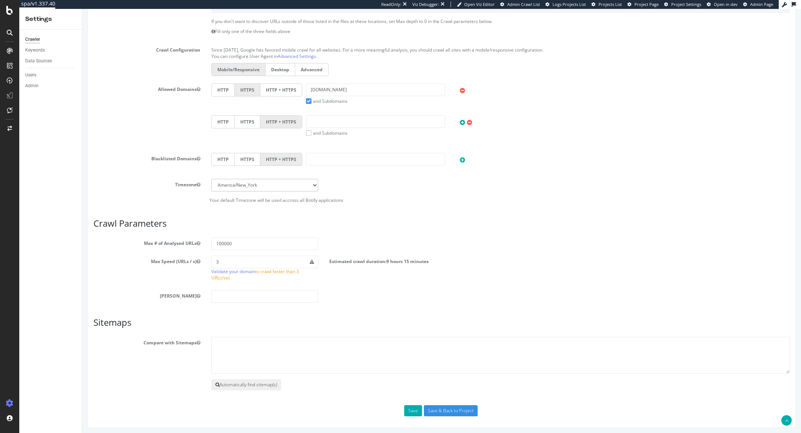
scroll to position [249, 0]
click at [229, 386] on button "Automatically find sitemap(s)" at bounding box center [246, 384] width 70 height 11
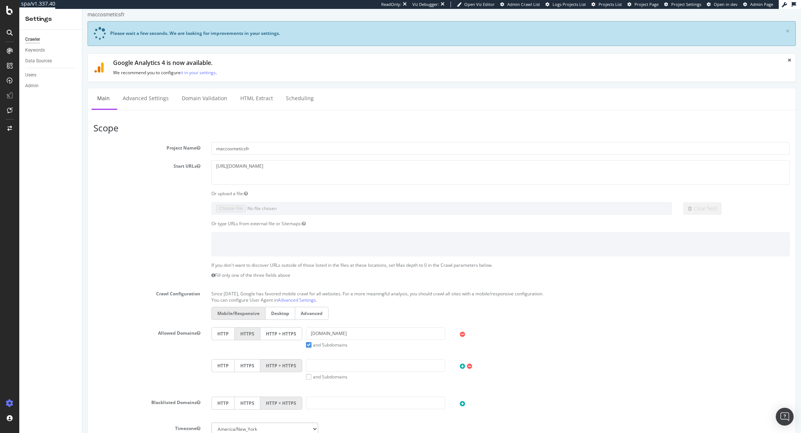
scroll to position [0, 0]
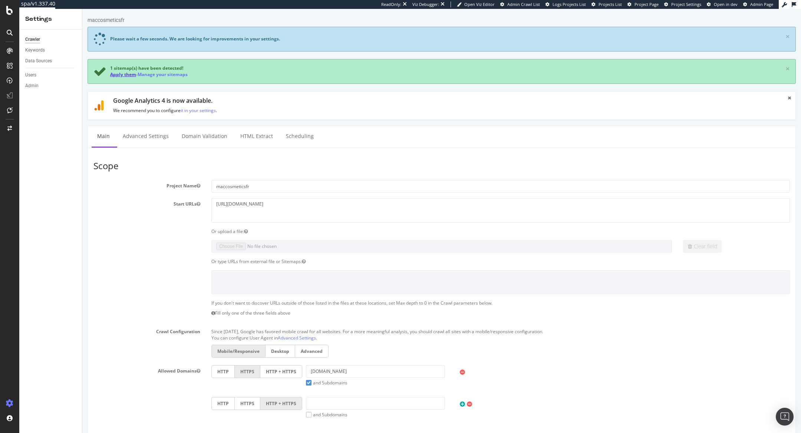
click at [128, 75] on link "Apply them" at bounding box center [123, 74] width 26 height 6
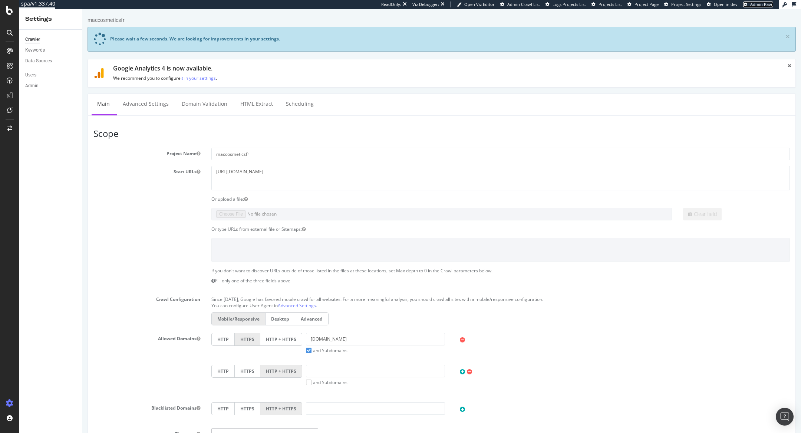
click at [752, 3] on span "Admin Page" at bounding box center [761, 4] width 23 height 6
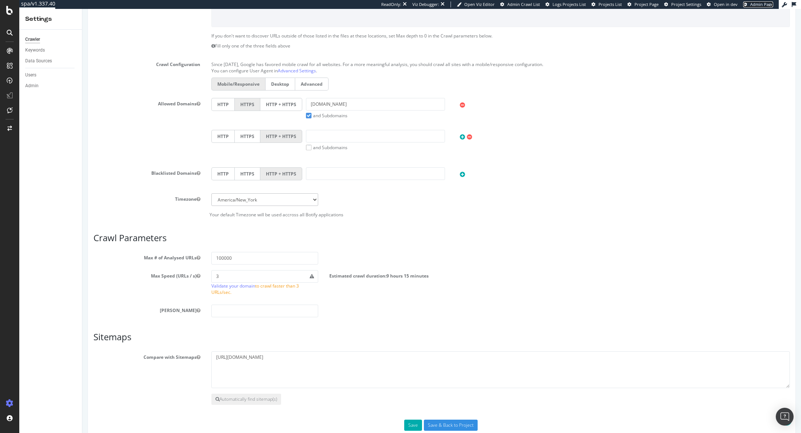
scroll to position [249, 0]
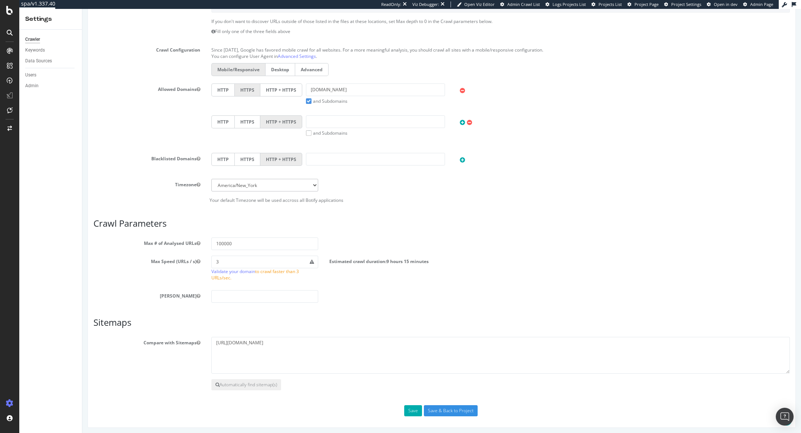
click at [415, 414] on div "Scope Project Name maccosmeticsfr Start URLs https://maccosmetics.fr Or upload …" at bounding box center [442, 147] width 709 height 562
click at [413, 410] on button "Save" at bounding box center [413, 410] width 18 height 11
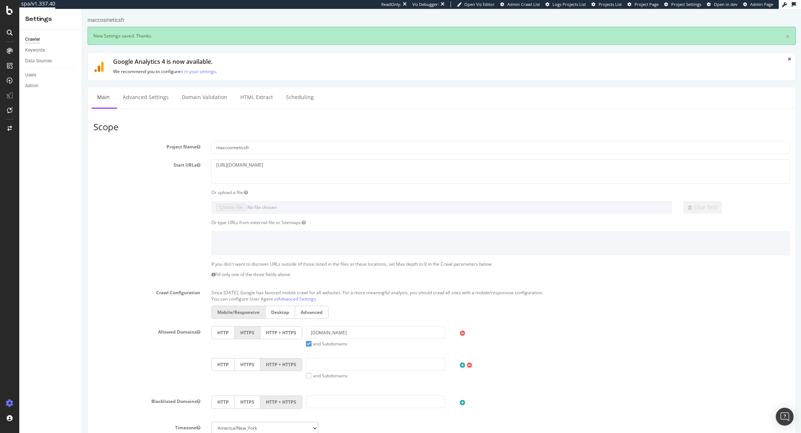
scroll to position [0, 0]
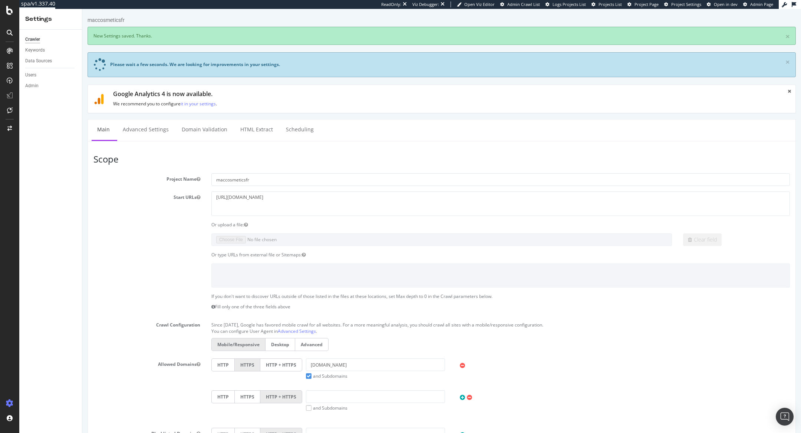
click at [151, 94] on h1 "Google Analytics 4 is now available." at bounding box center [446, 94] width 666 height 7
click at [151, 132] on link "Advanced Settings" at bounding box center [145, 129] width 57 height 20
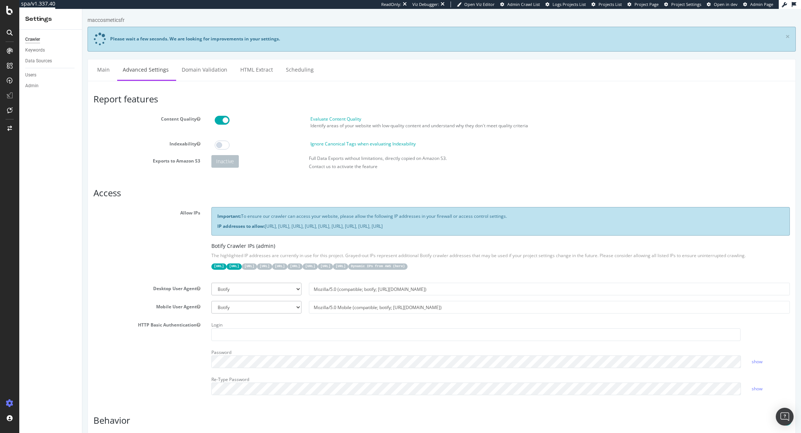
scroll to position [494, 0]
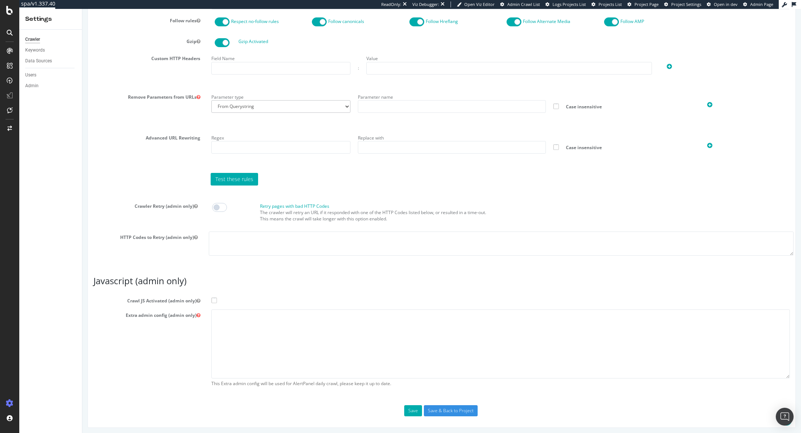
click at [215, 298] on span at bounding box center [214, 301] width 6 height 6
click at [82, 9] on input "Crawl JS Activated (admin only)" at bounding box center [82, 9] width 0 height 0
click at [262, 339] on textarea at bounding box center [500, 343] width 579 height 69
paste textarea "{ "flags": [ "cube" ], "beta": { "pap_mini_rules": [ "+* #everything else" ] } }"
type textarea "{ "flags": [ "cube" ], "beta": { "pap_mini_rules": [ "+* #everything else" ] } }"
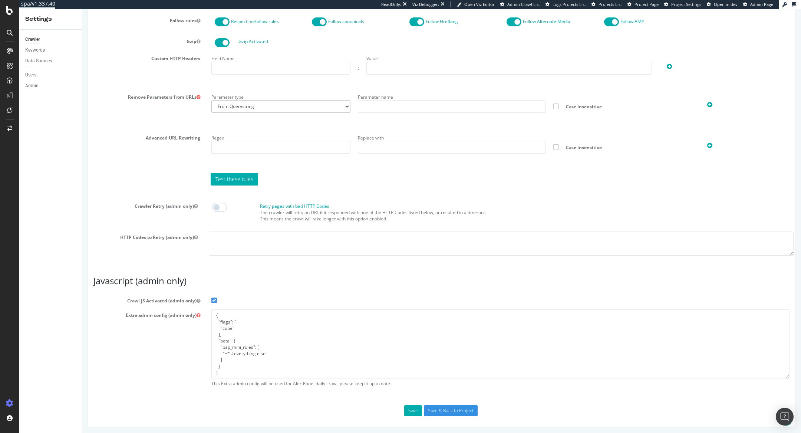
click at [440, 401] on div "Report features Content Quality Evaluate Content Quality Identify areas of your…" at bounding box center [441, 8] width 697 height 816
click at [440, 405] on input "Save & Back to Project" at bounding box center [451, 410] width 54 height 11
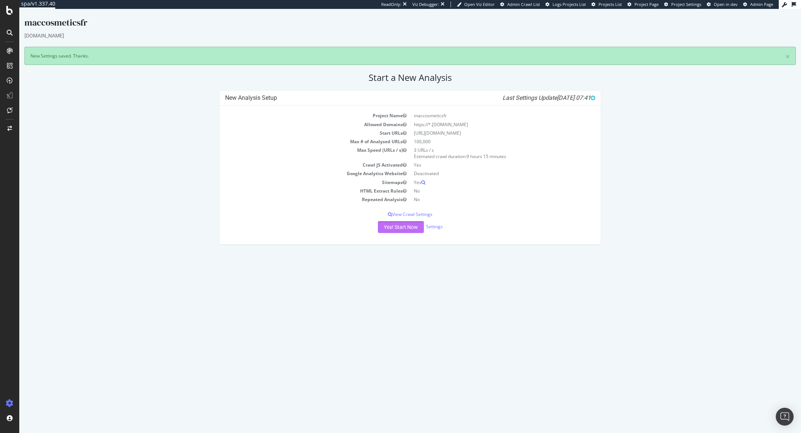
click at [412, 226] on button "Yes! Start Now" at bounding box center [401, 227] width 46 height 12
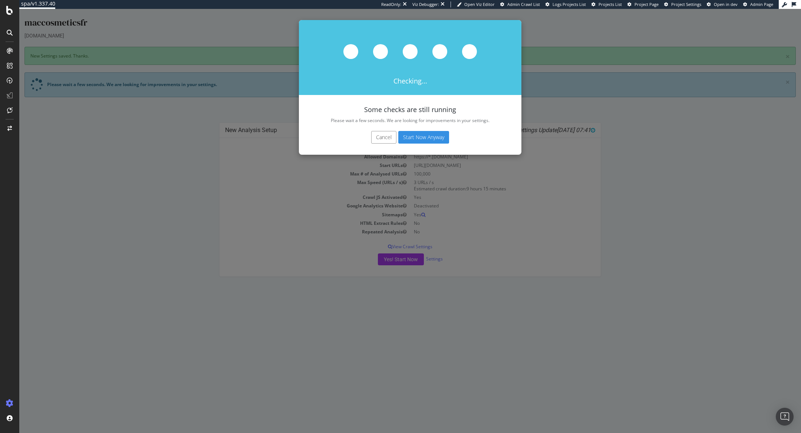
click at [434, 137] on button "Start Now Anyway" at bounding box center [423, 137] width 51 height 13
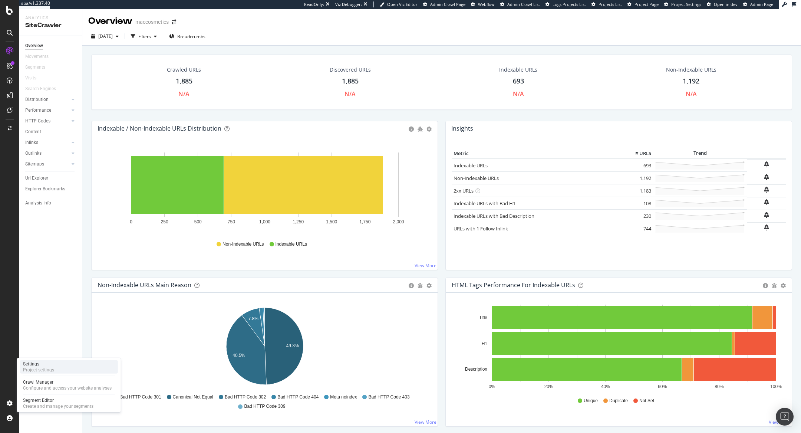
click at [40, 367] on div "Project settings" at bounding box center [38, 370] width 31 height 6
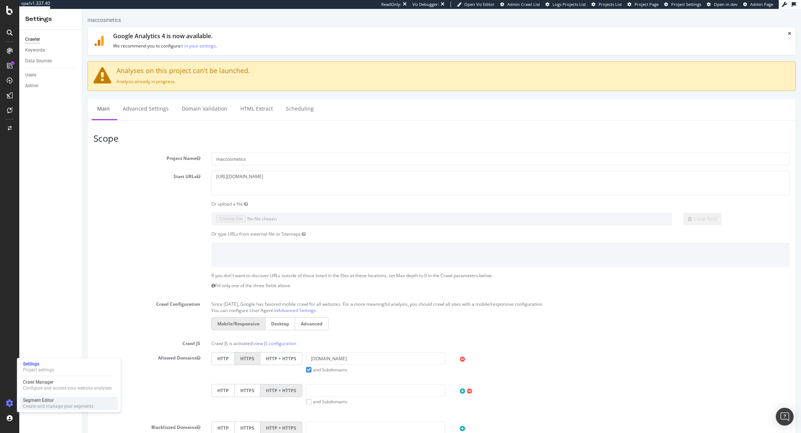
click at [40, 398] on div "Segment Editor" at bounding box center [58, 400] width 70 height 6
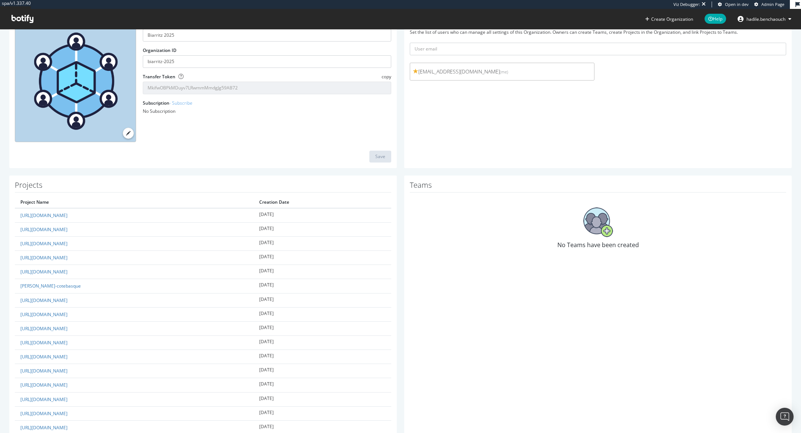
scroll to position [80, 0]
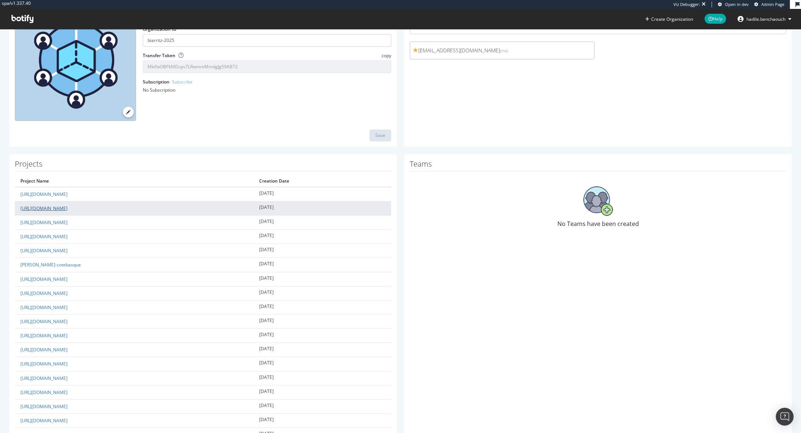
click at [68, 207] on link "[URL][DOMAIN_NAME]" at bounding box center [43, 208] width 47 height 6
